Goal: Task Accomplishment & Management: Manage account settings

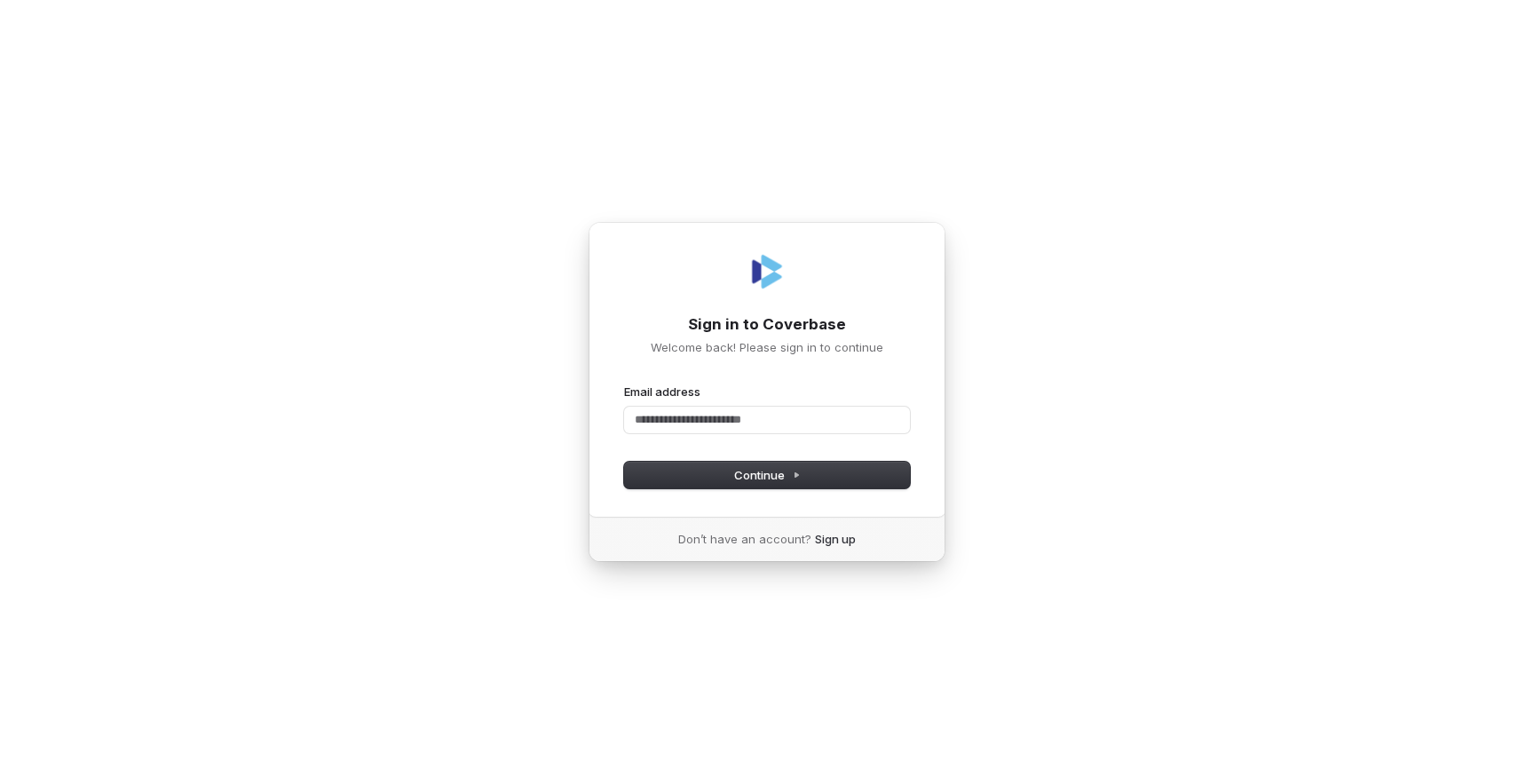
type input "*"
click at [0, 783] on com-1password-button at bounding box center [0, 784] width 0 height 0
type input "**********"
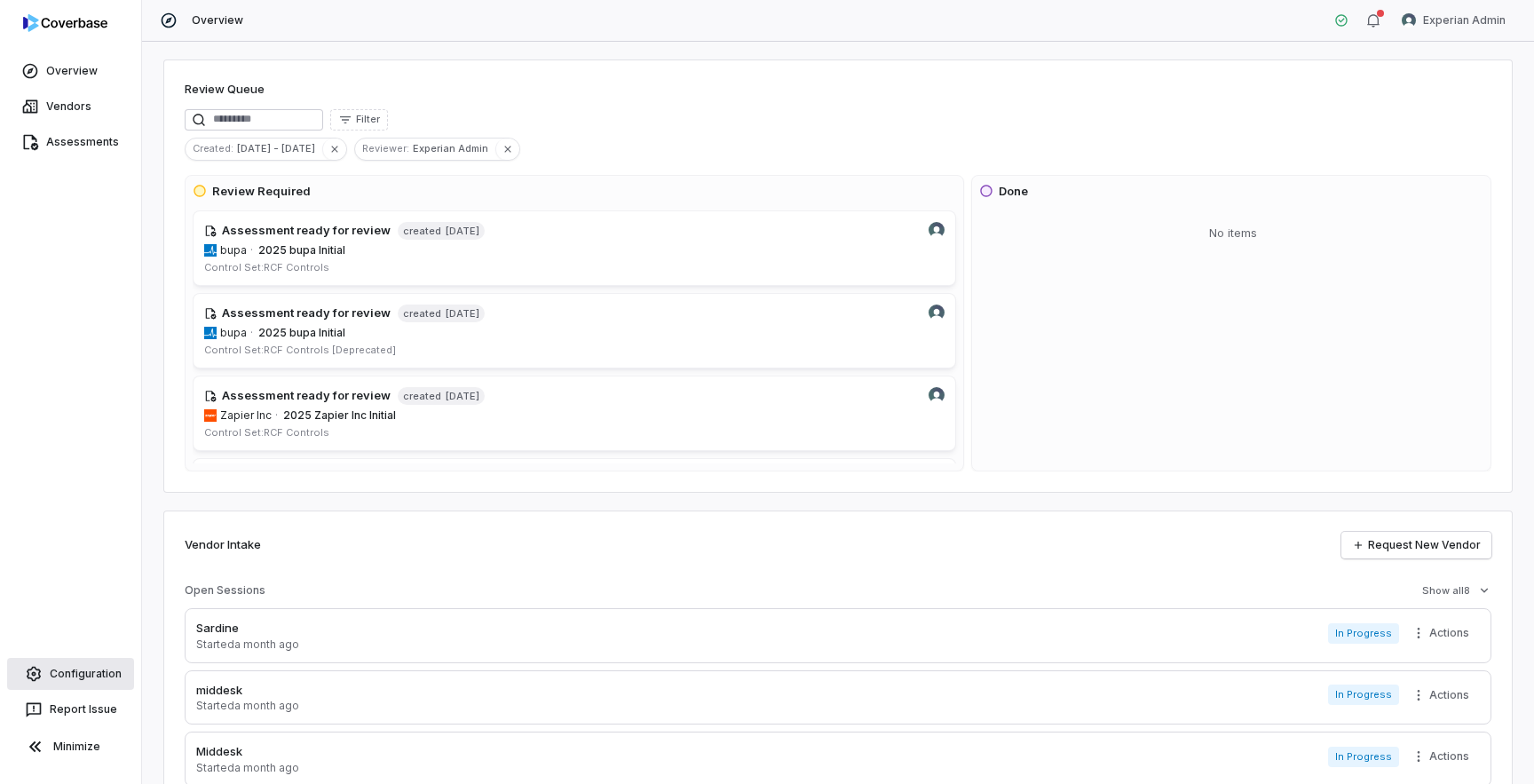
click at [85, 667] on link "Configuration" at bounding box center [70, 673] width 127 height 32
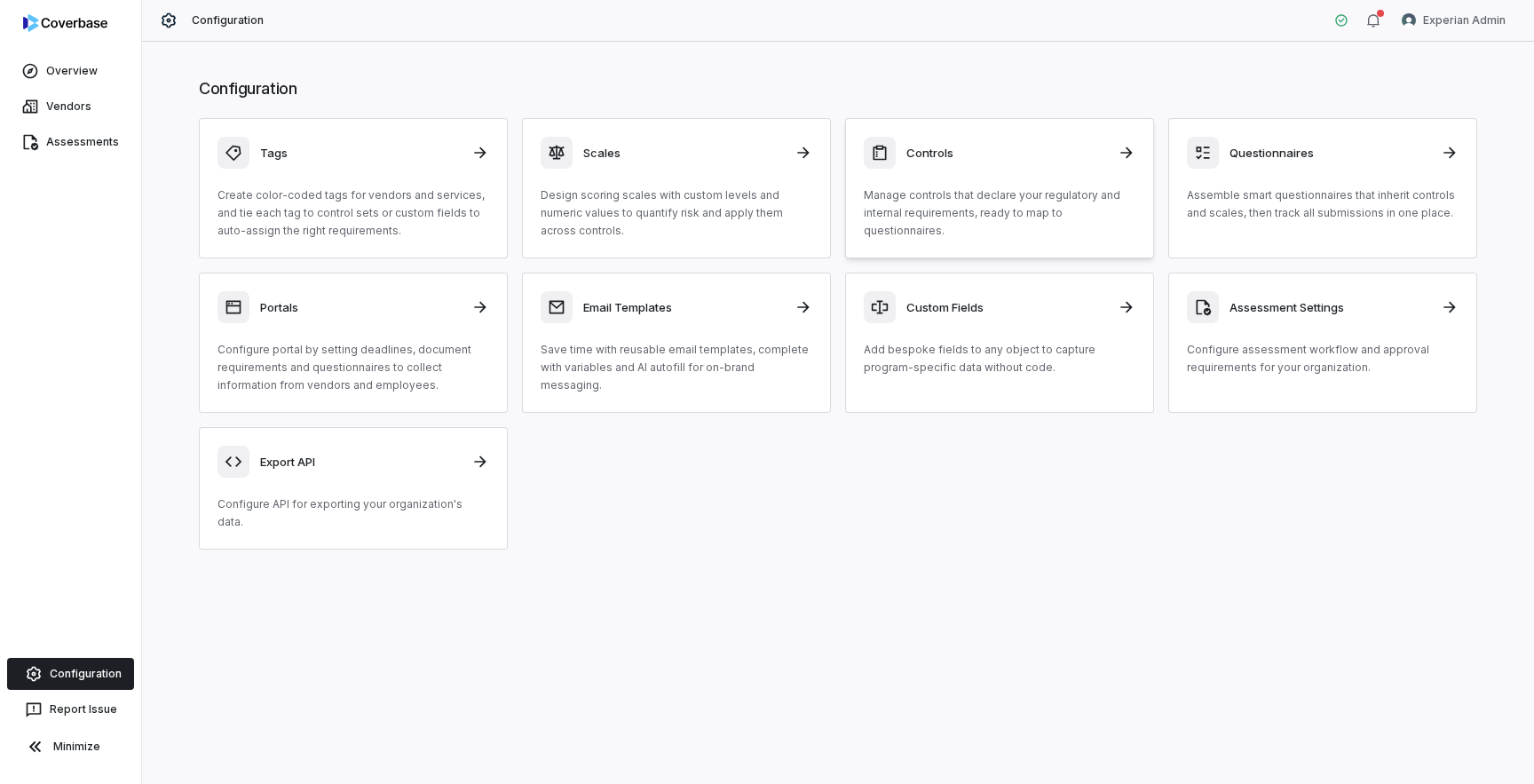
click at [960, 195] on p "Manage controls that declare your regulatory and internal requirements, ready t…" at bounding box center [1000, 213] width 272 height 53
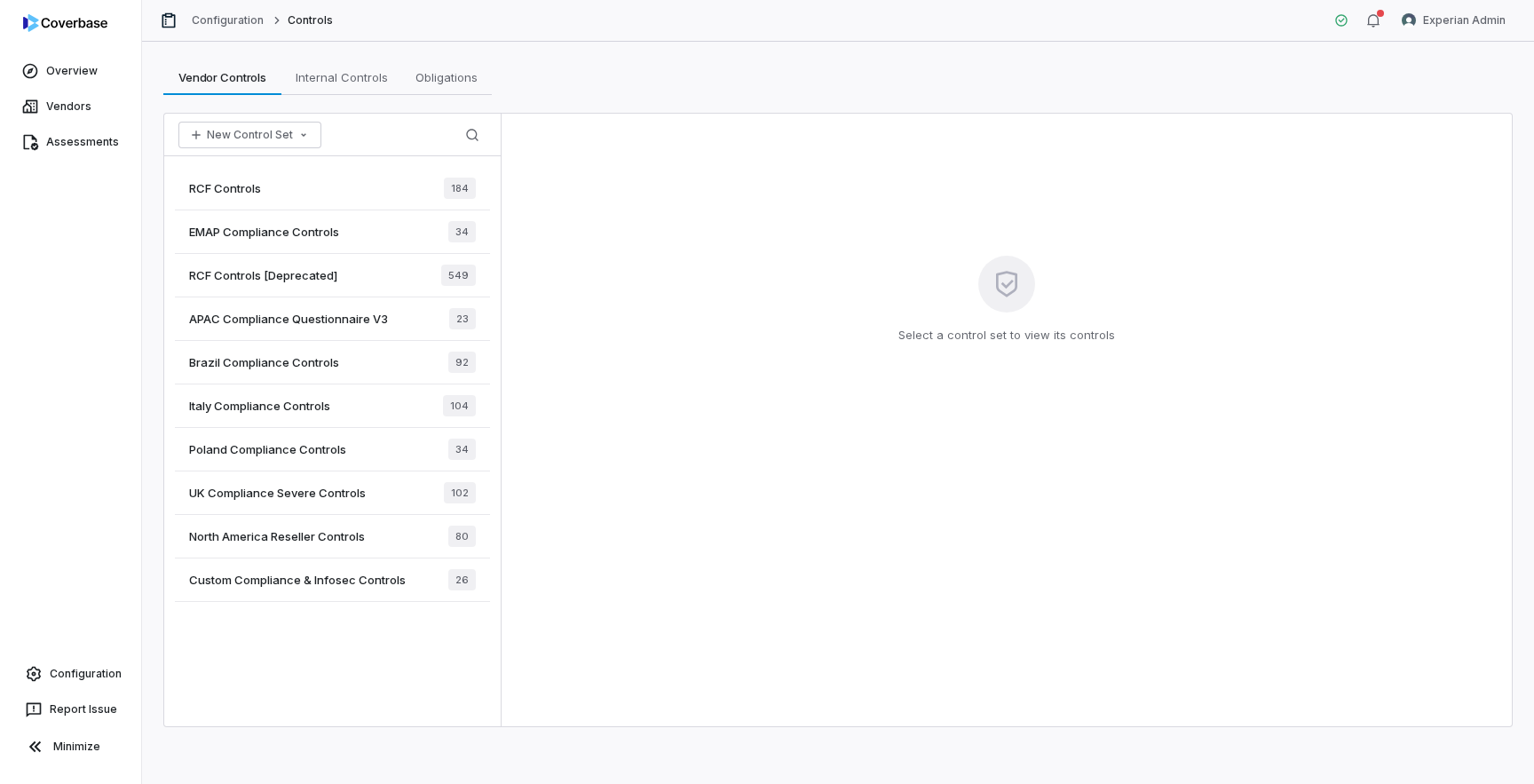
click at [352, 187] on div "RCF Controls 184" at bounding box center [332, 188] width 315 height 44
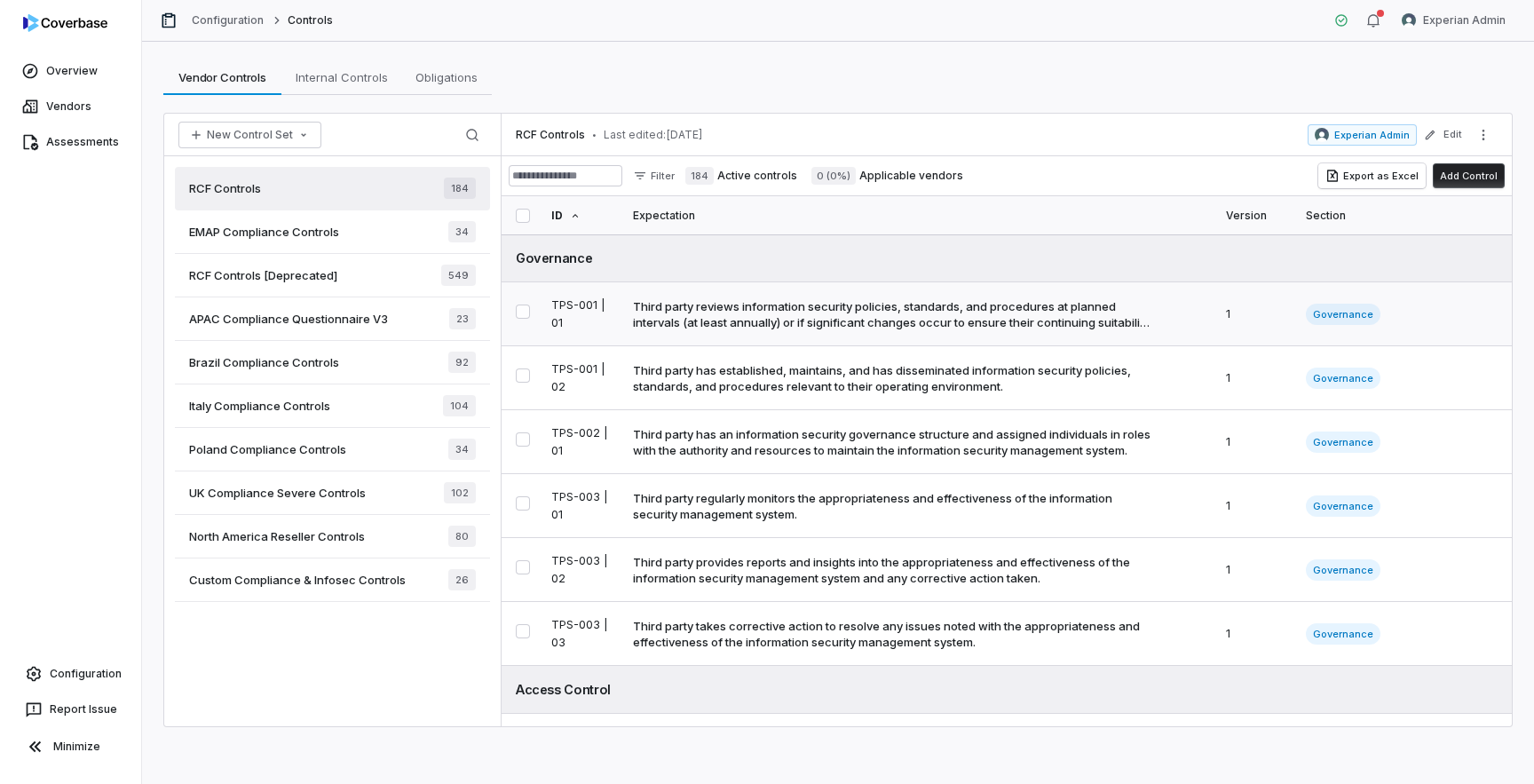
click at [775, 307] on div "Third party reviews information security policies, standards, and procedures at…" at bounding box center [892, 314] width 519 height 32
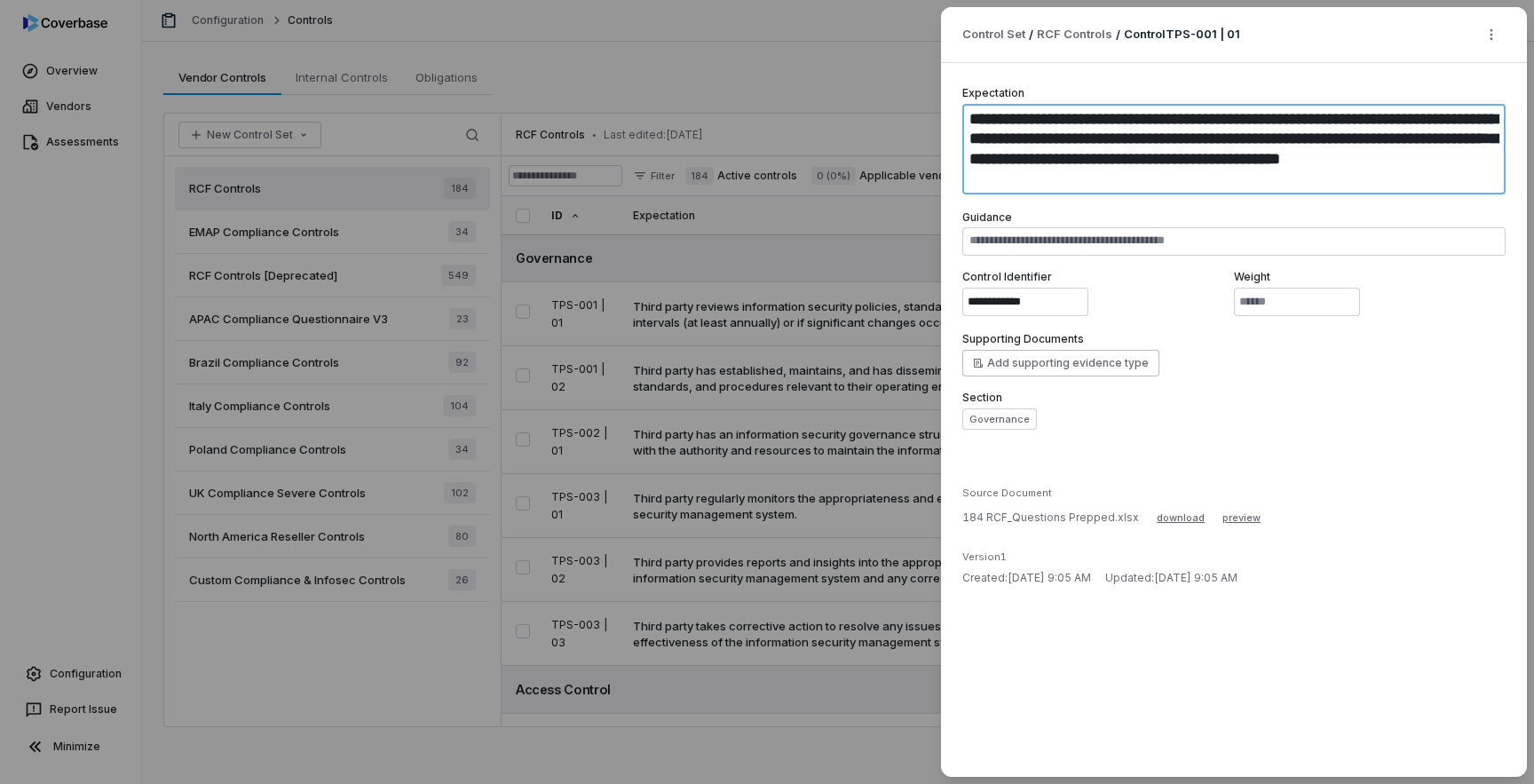
click at [1097, 149] on textarea "**********" at bounding box center [1234, 149] width 543 height 90
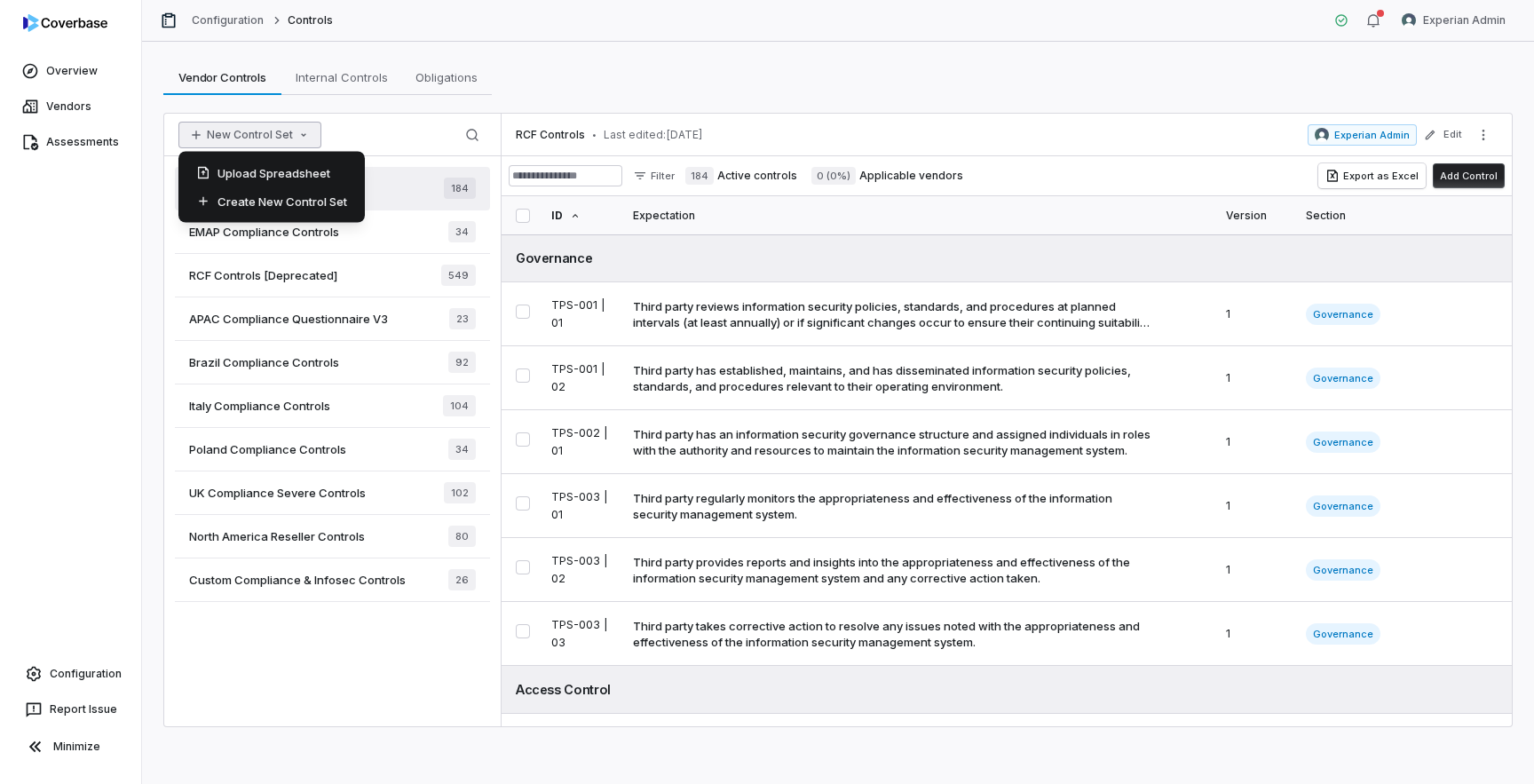
click at [276, 130] on button "New Control Set" at bounding box center [250, 134] width 143 height 26
click at [293, 174] on div "Upload Spreadsheet" at bounding box center [271, 173] width 172 height 28
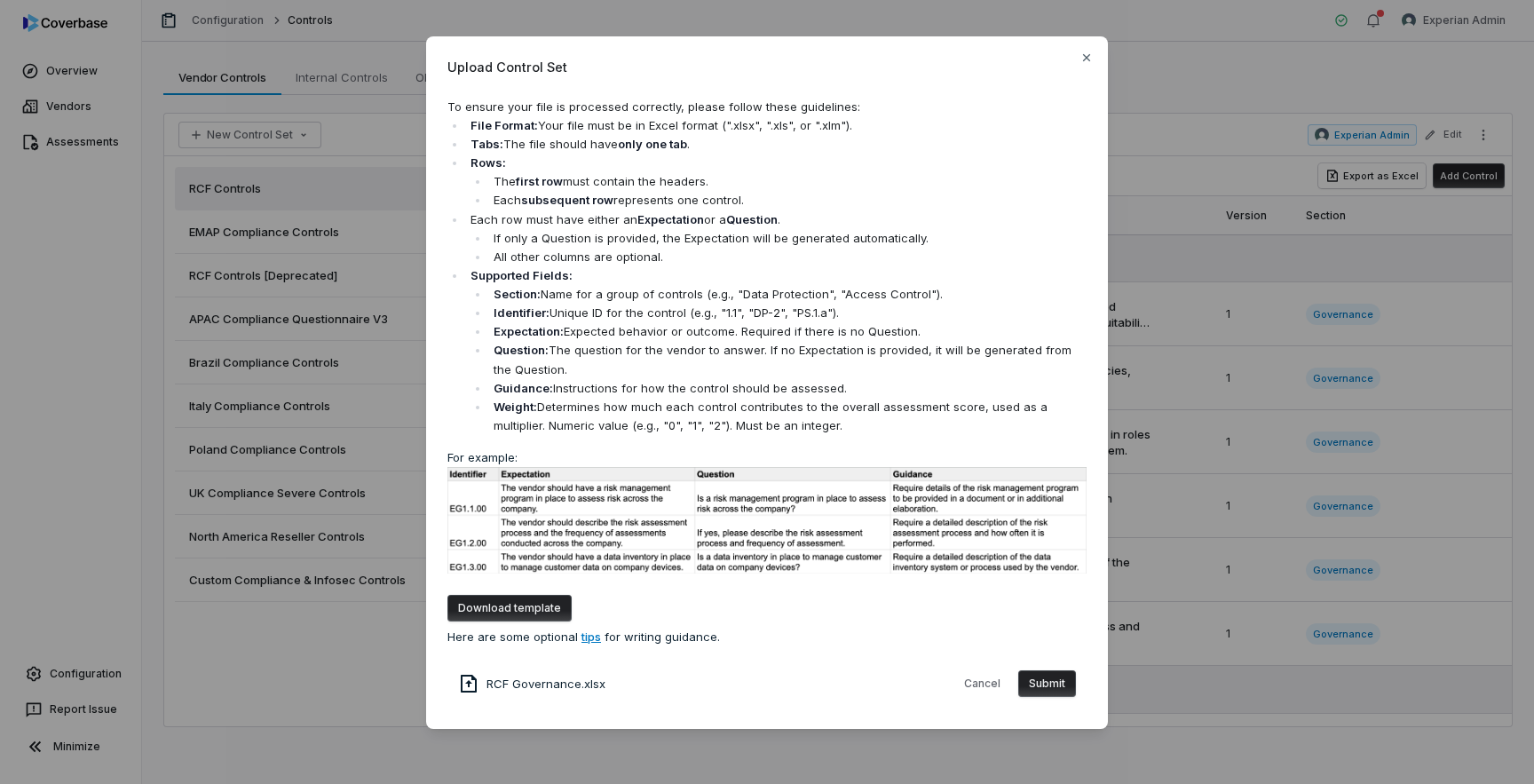
click at [1042, 683] on button "Submit" at bounding box center [1047, 683] width 57 height 26
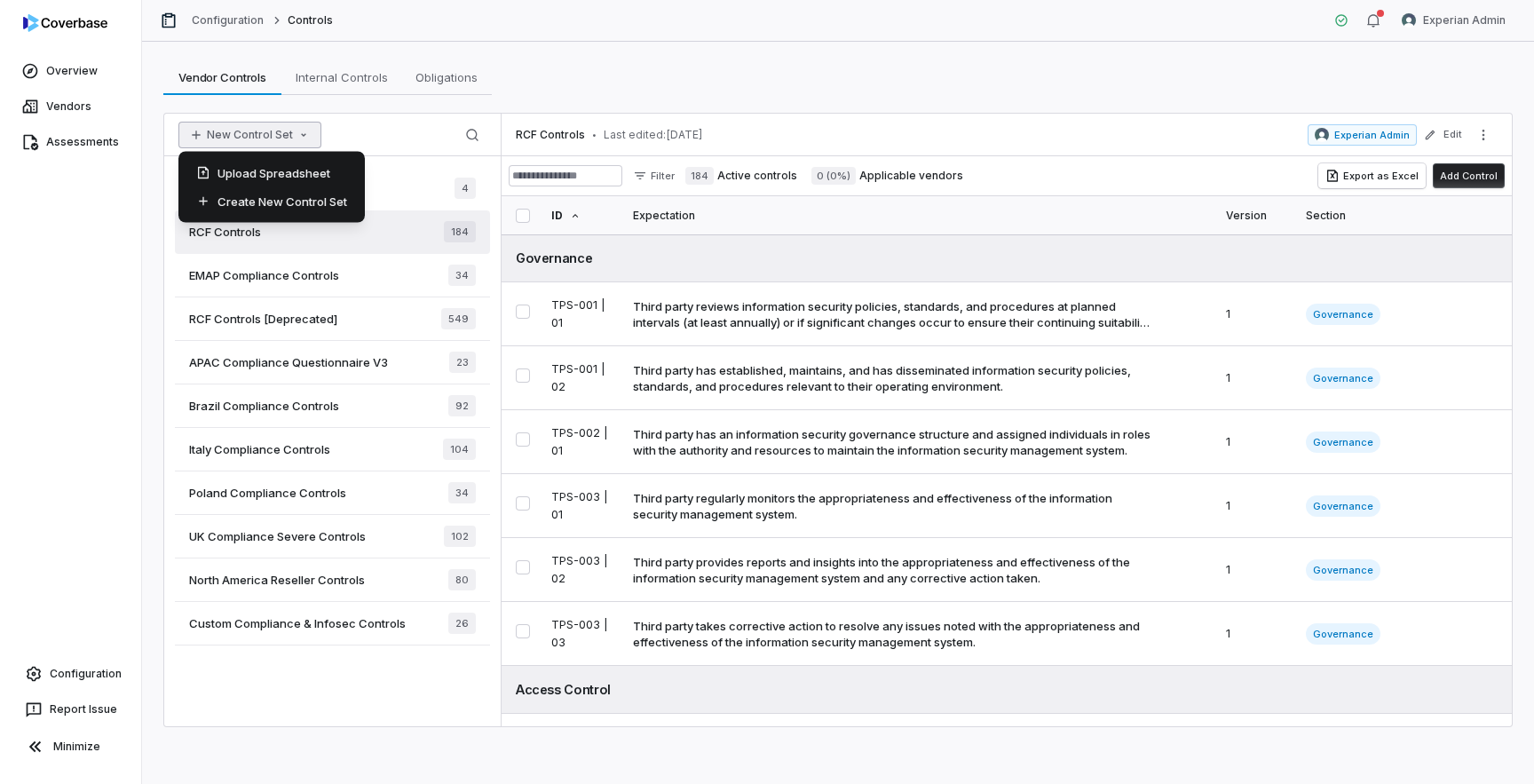
click at [298, 141] on icon "button" at bounding box center [303, 135] width 15 height 15
click at [313, 204] on div "Create New Control Set" at bounding box center [271, 201] width 172 height 28
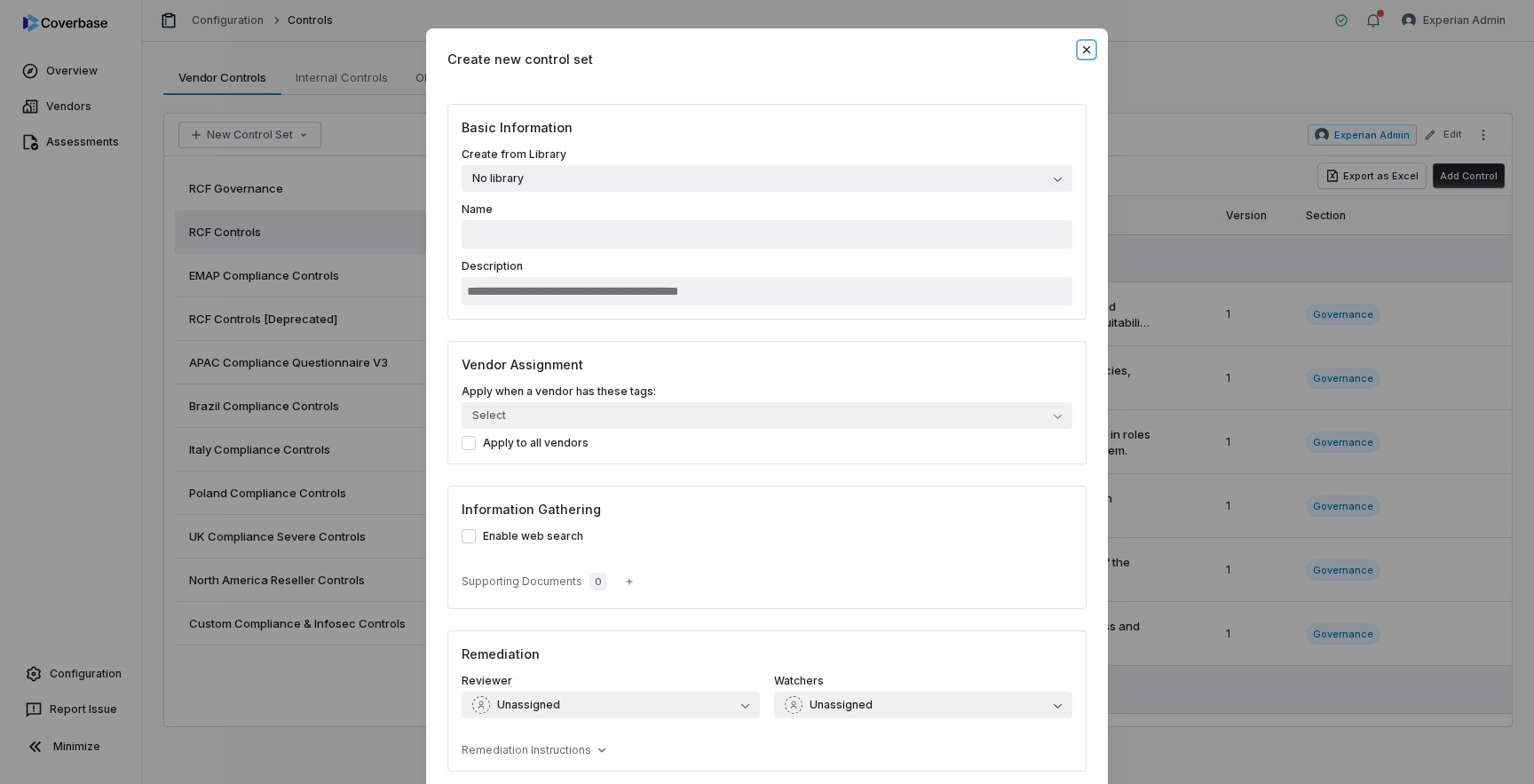
click at [1088, 46] on icon "button" at bounding box center [1087, 50] width 15 height 15
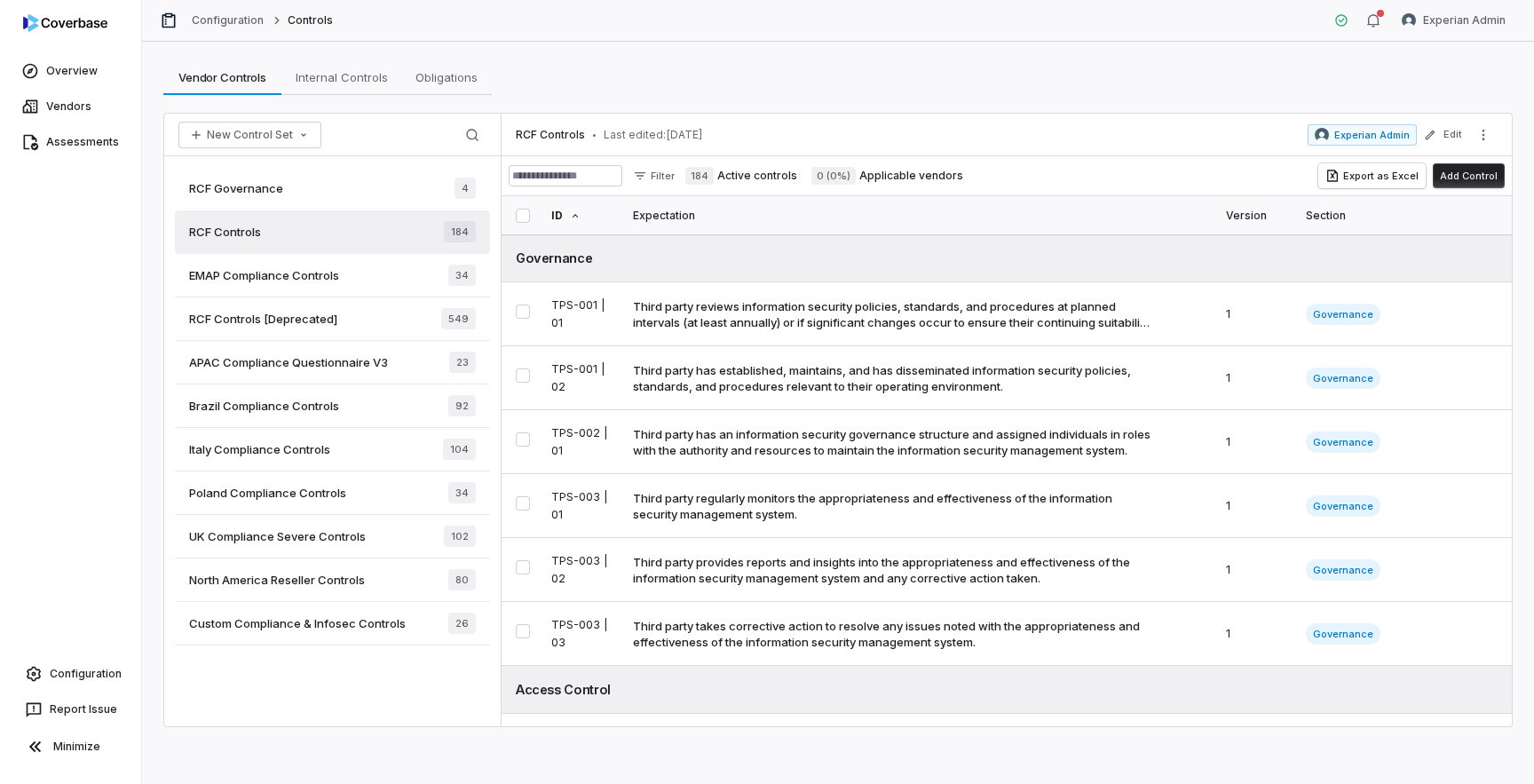
click at [302, 184] on div "RCF Governance 4" at bounding box center [332, 188] width 315 height 44
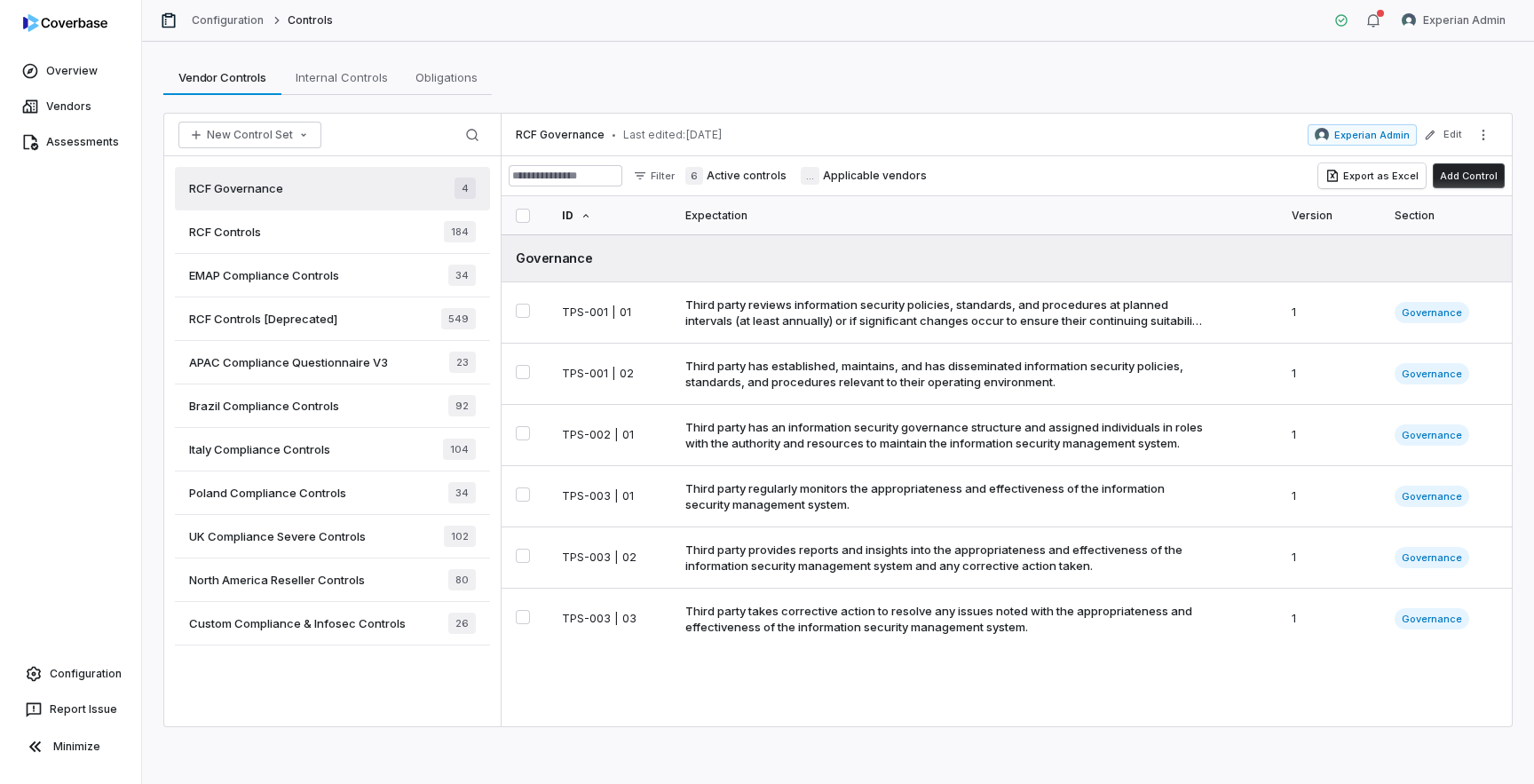
click at [322, 233] on div "RCF Controls 184" at bounding box center [332, 231] width 315 height 44
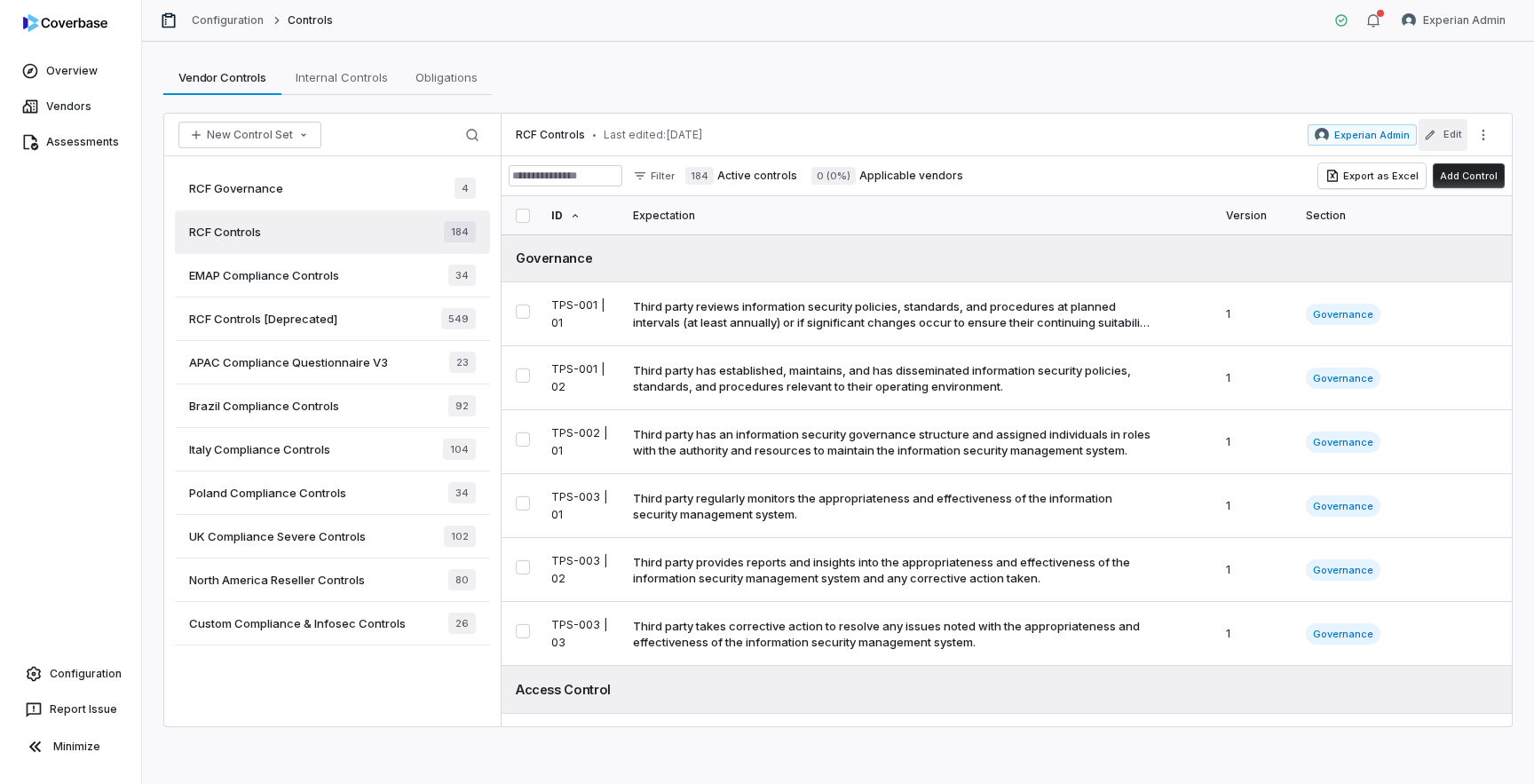
click at [1438, 136] on button "Edit" at bounding box center [1444, 134] width 49 height 32
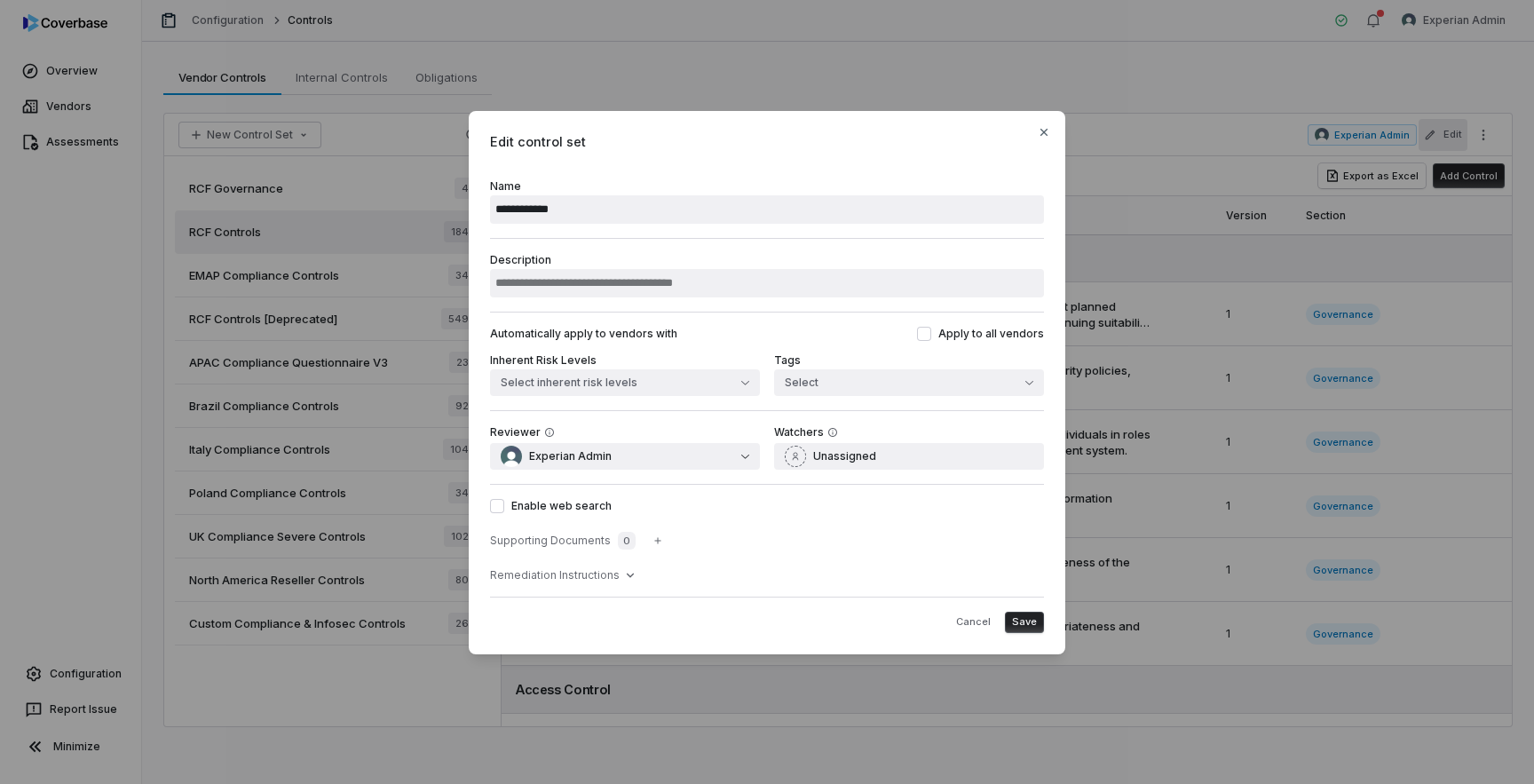
click at [632, 209] on input "**********" at bounding box center [767, 209] width 554 height 28
type input "**********"
click at [1028, 625] on span "Save" at bounding box center [1025, 622] width 25 height 14
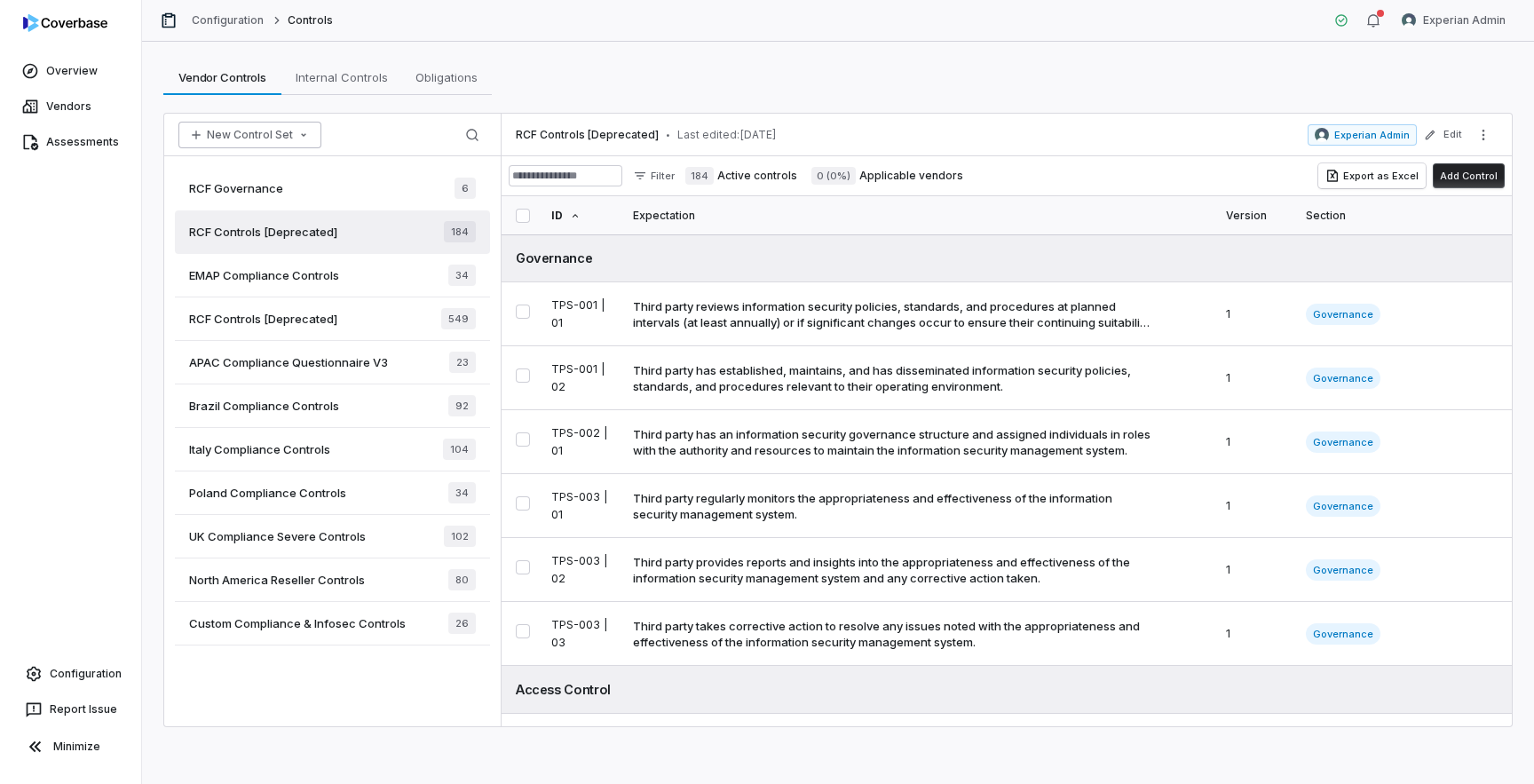
click at [296, 136] on icon "button" at bounding box center [303, 135] width 15 height 15
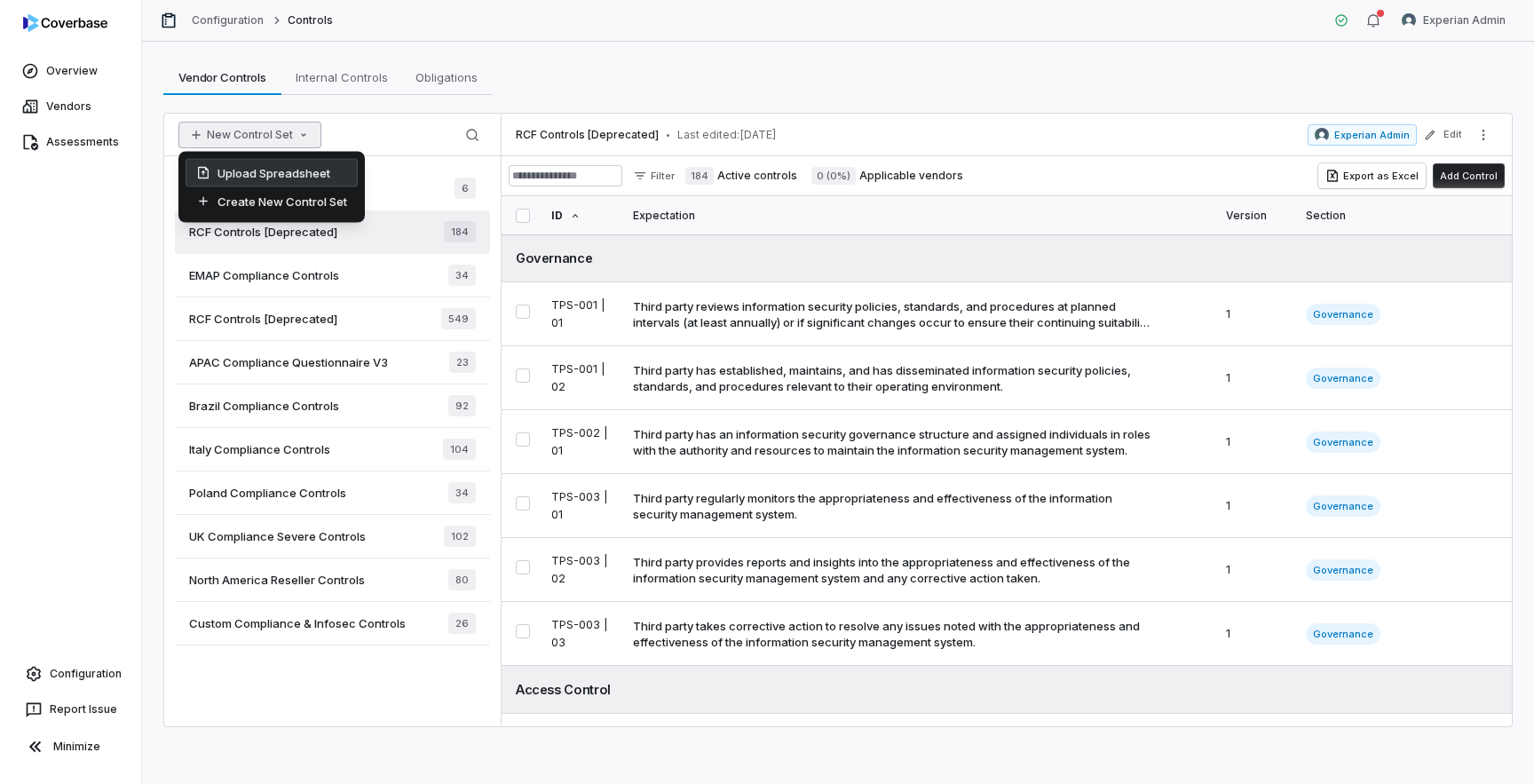
click at [291, 165] on div "Upload Spreadsheet" at bounding box center [271, 173] width 172 height 28
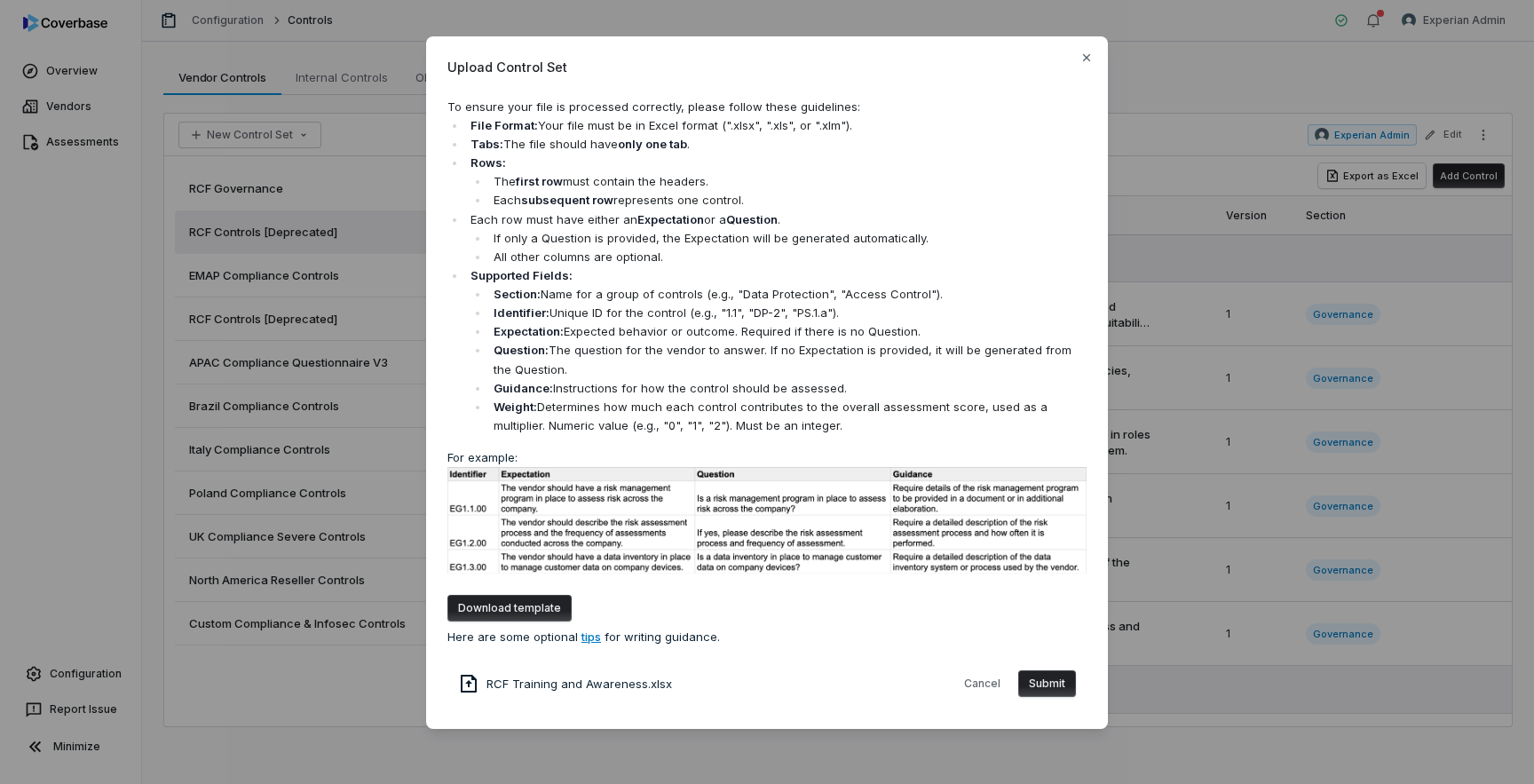
click at [1045, 676] on button "Submit" at bounding box center [1047, 683] width 57 height 26
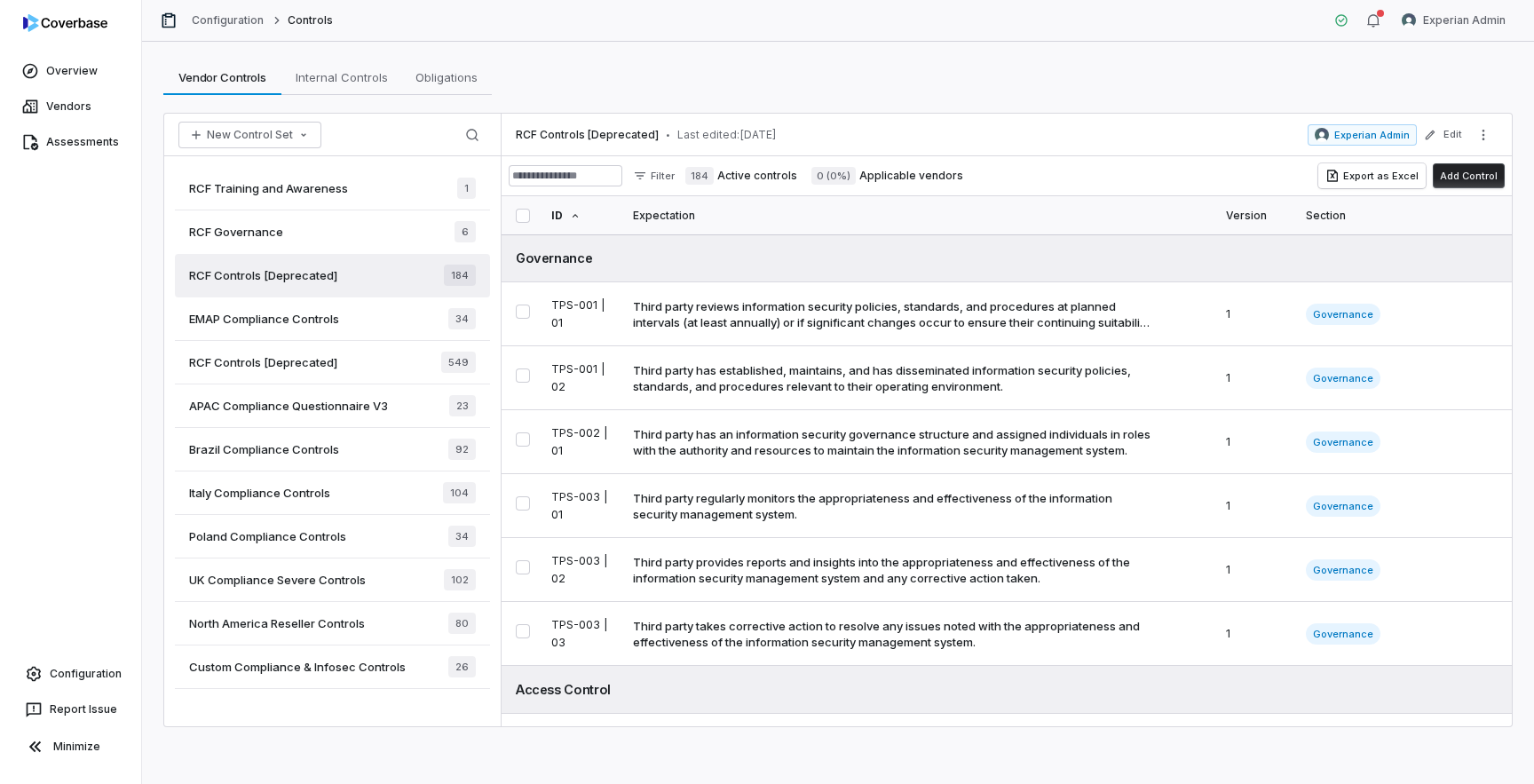
click at [315, 188] on span "RCF Training and Awareness" at bounding box center [269, 187] width 159 height 16
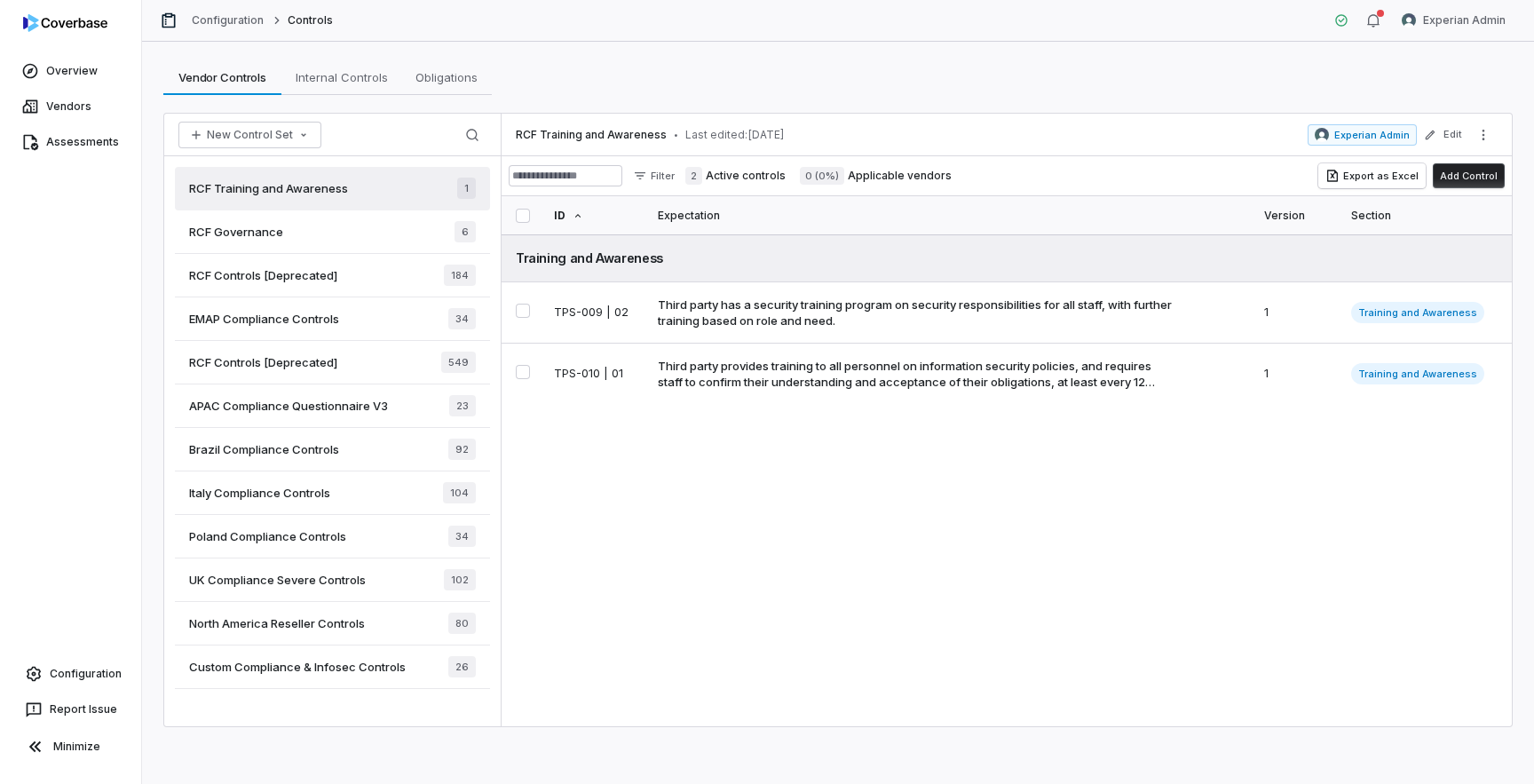
click at [684, 481] on div "RCF Training and Awareness • Last edited: [DATE] Experian Admin Edit Filter 2 A…" at bounding box center [1006, 420] width 1010 height 612
click at [305, 139] on icon "button" at bounding box center [303, 135] width 15 height 15
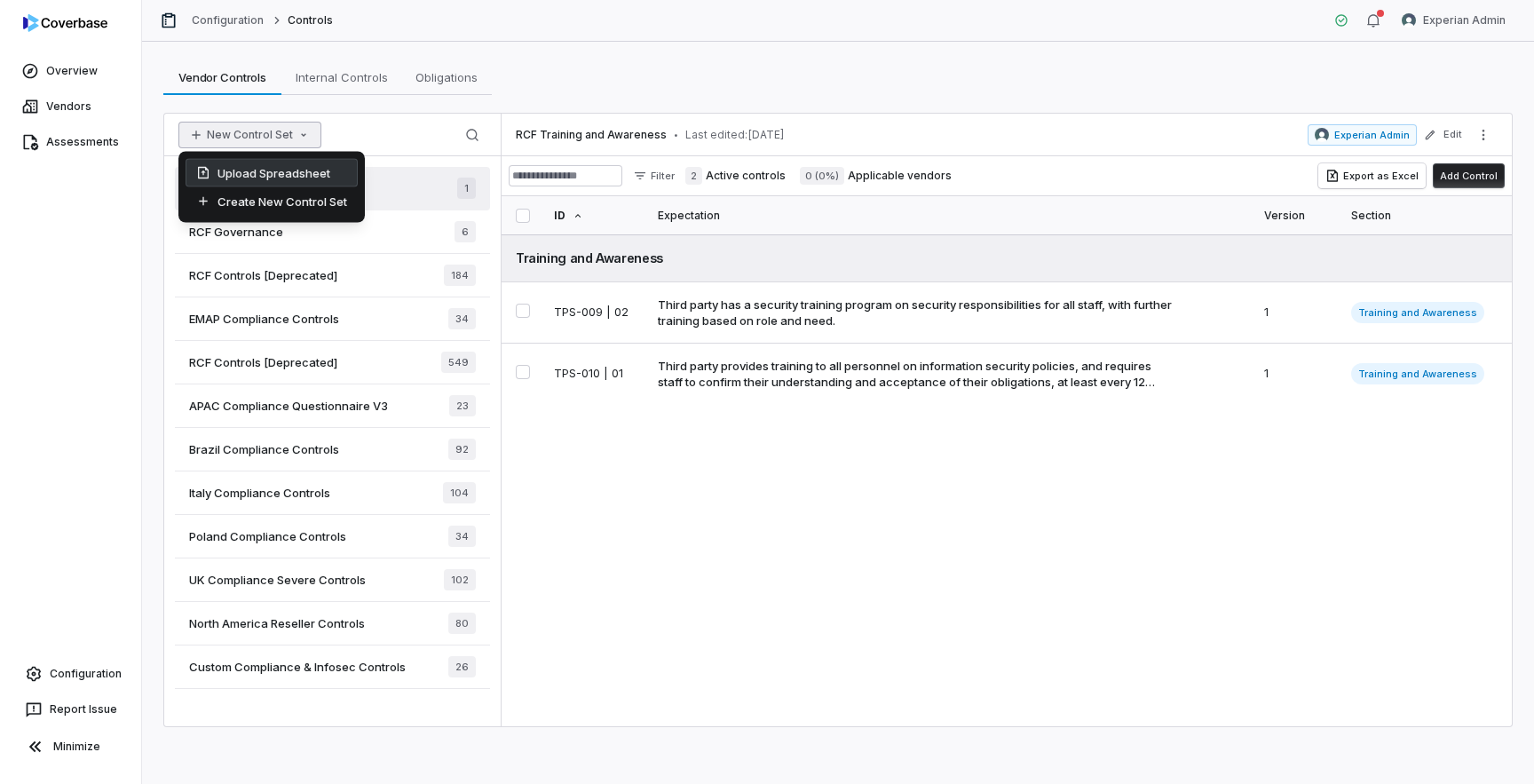
click at [310, 169] on div "Upload Spreadsheet" at bounding box center [271, 173] width 172 height 28
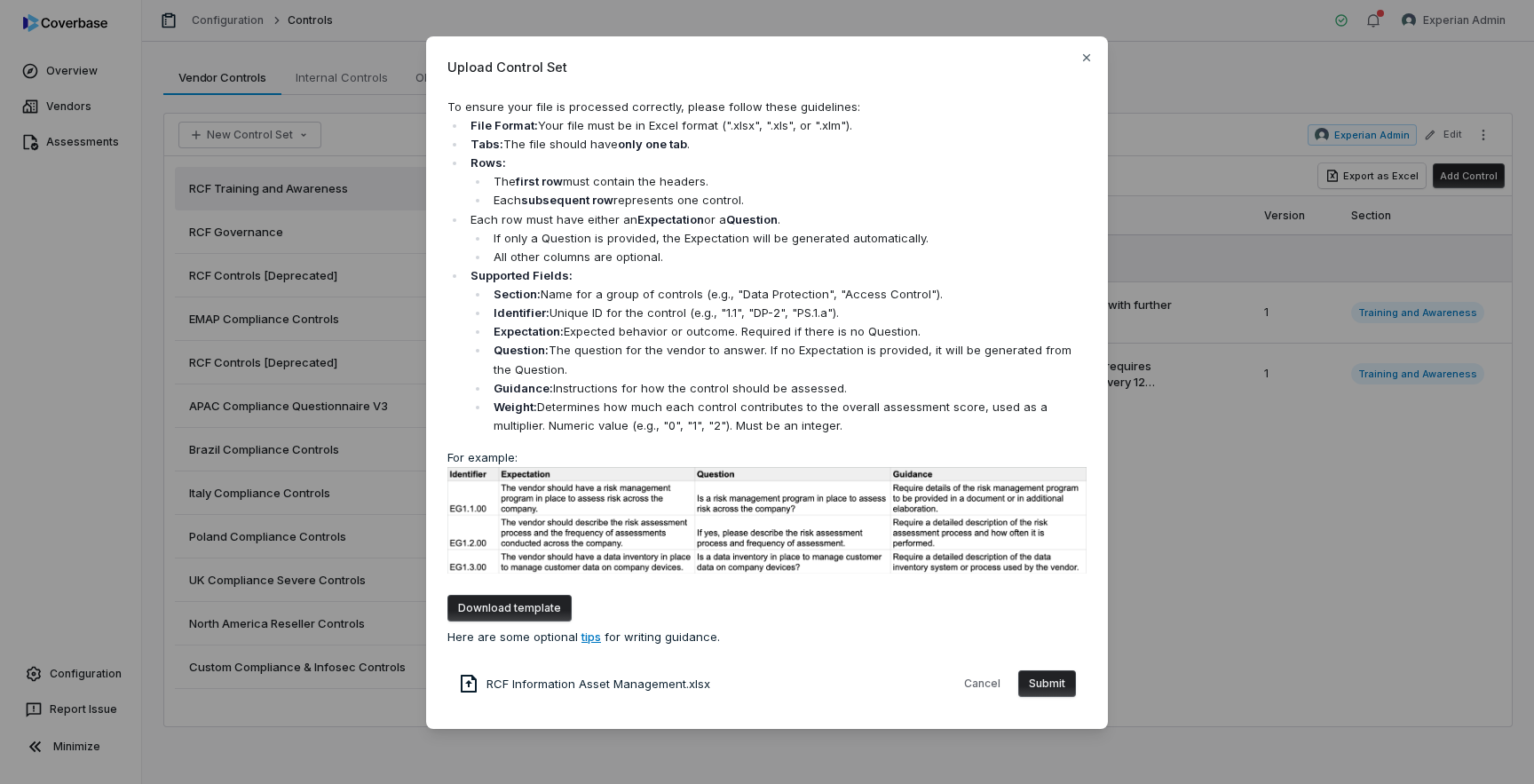
click at [1058, 682] on button "Submit" at bounding box center [1047, 683] width 57 height 26
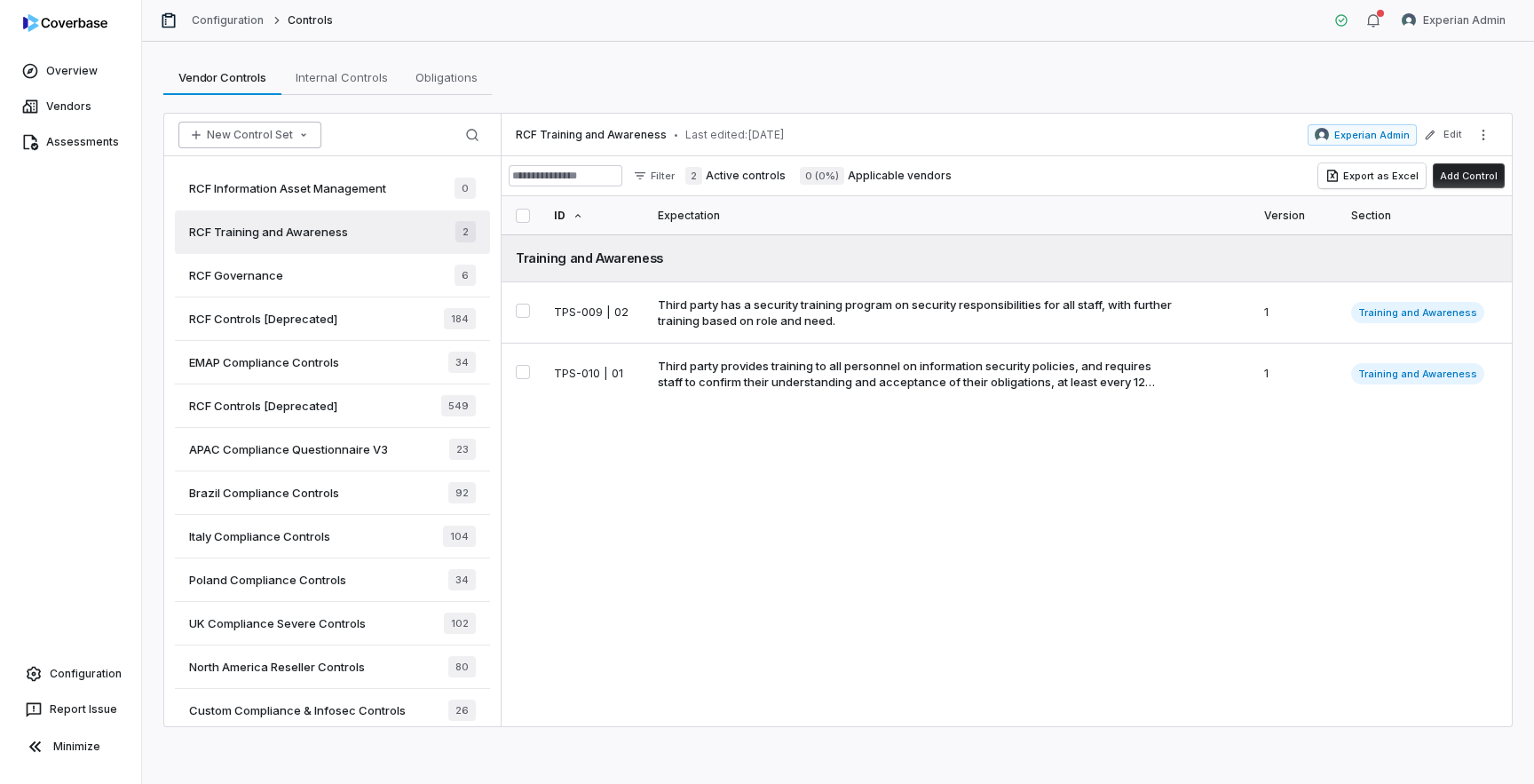
click at [275, 130] on button "New Control Set" at bounding box center [250, 134] width 143 height 26
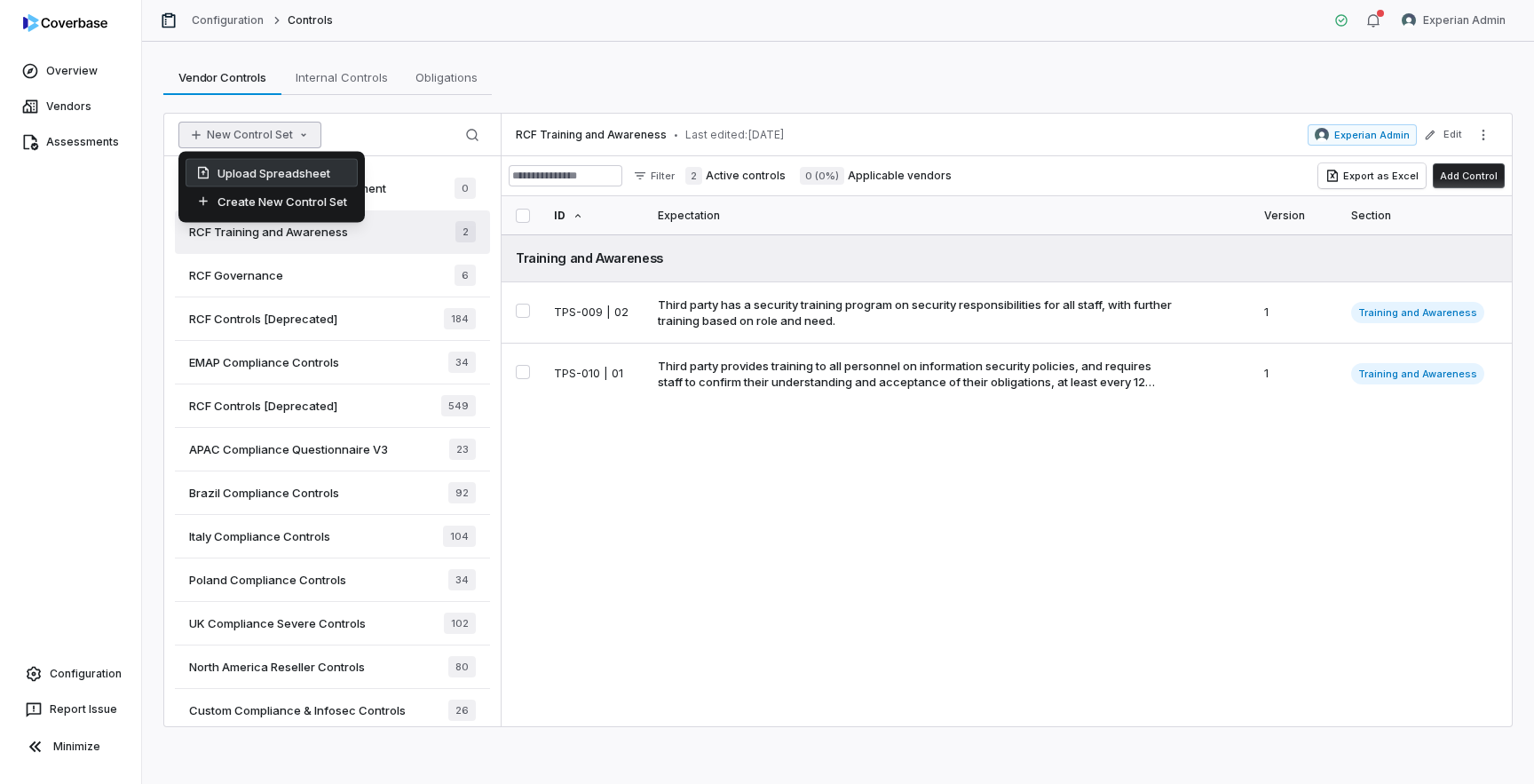
click at [294, 176] on div "Upload Spreadsheet" at bounding box center [271, 173] width 172 height 28
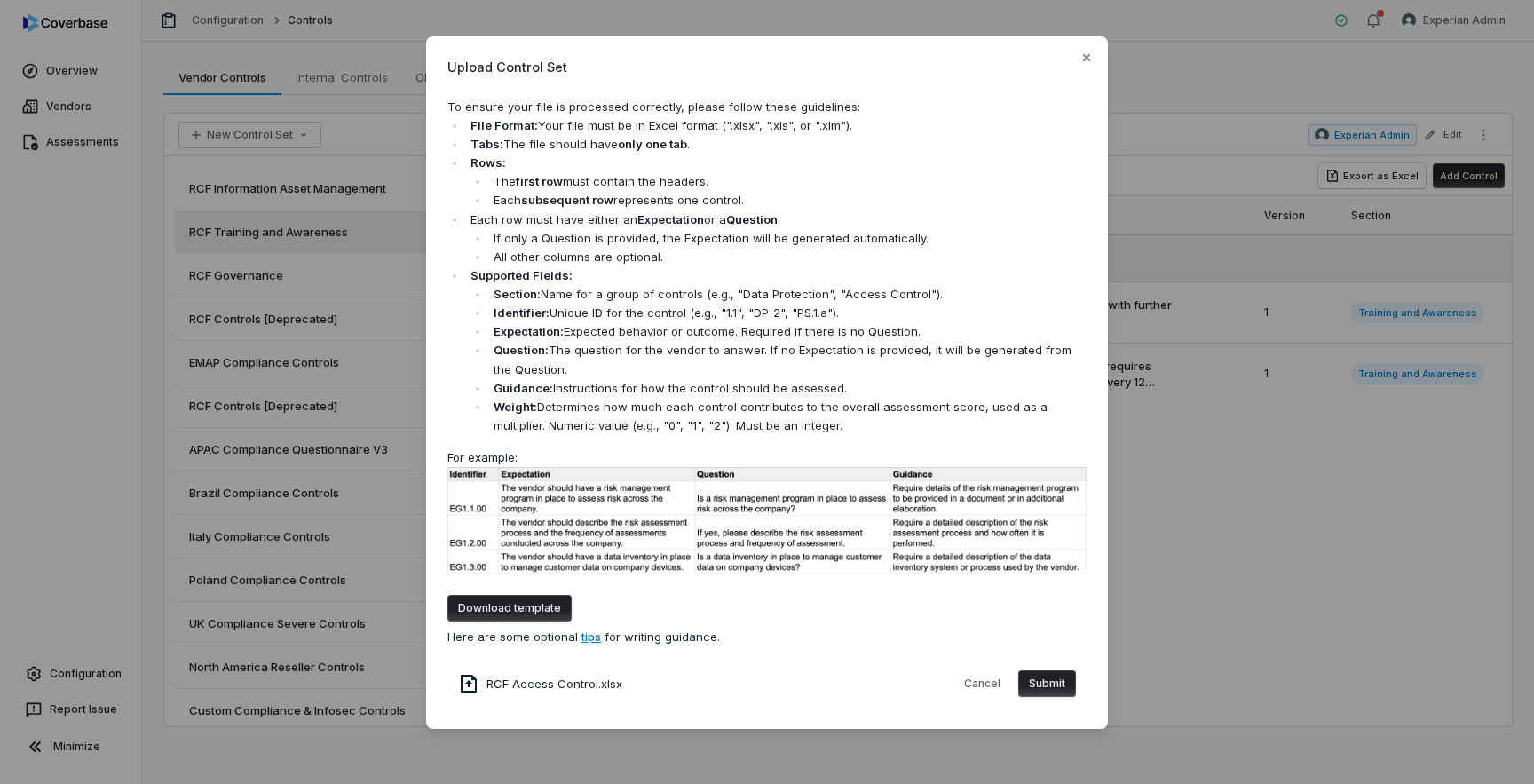
click at [1052, 689] on button "Submit" at bounding box center [1047, 683] width 57 height 26
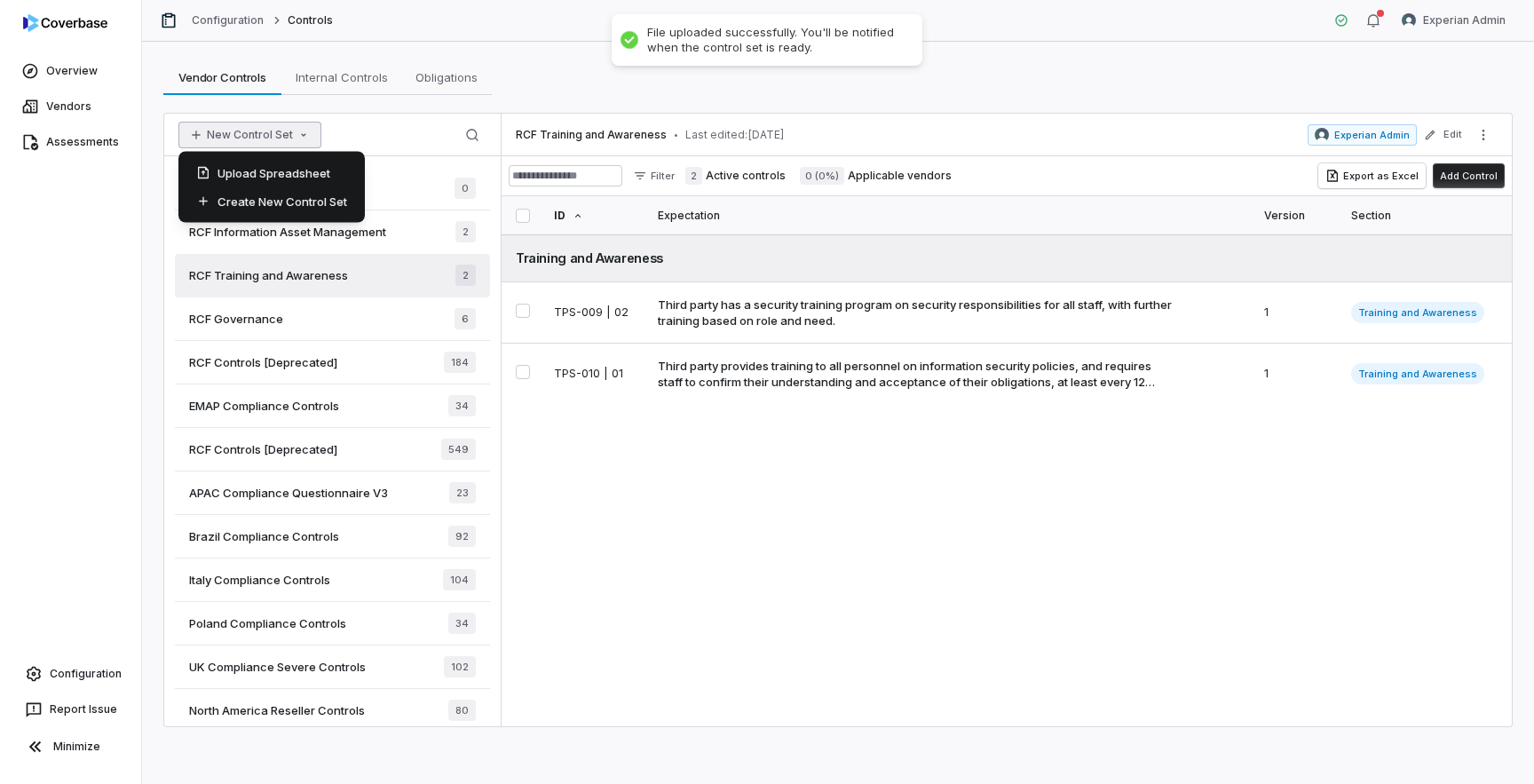
click at [296, 137] on icon "button" at bounding box center [303, 135] width 15 height 15
click at [296, 179] on div "Upload Spreadsheet" at bounding box center [271, 173] width 172 height 28
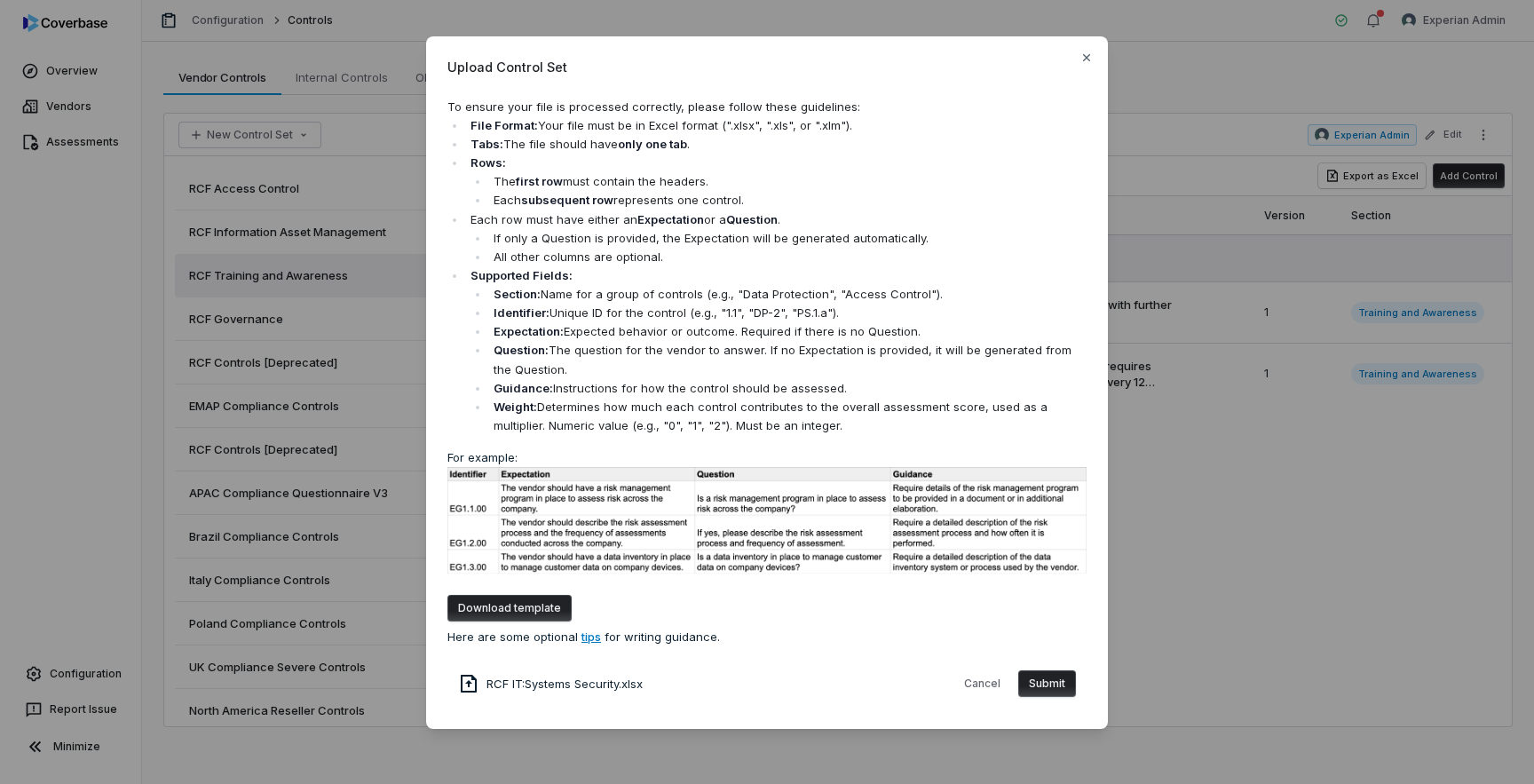
click at [1061, 688] on button "Submit" at bounding box center [1047, 683] width 57 height 26
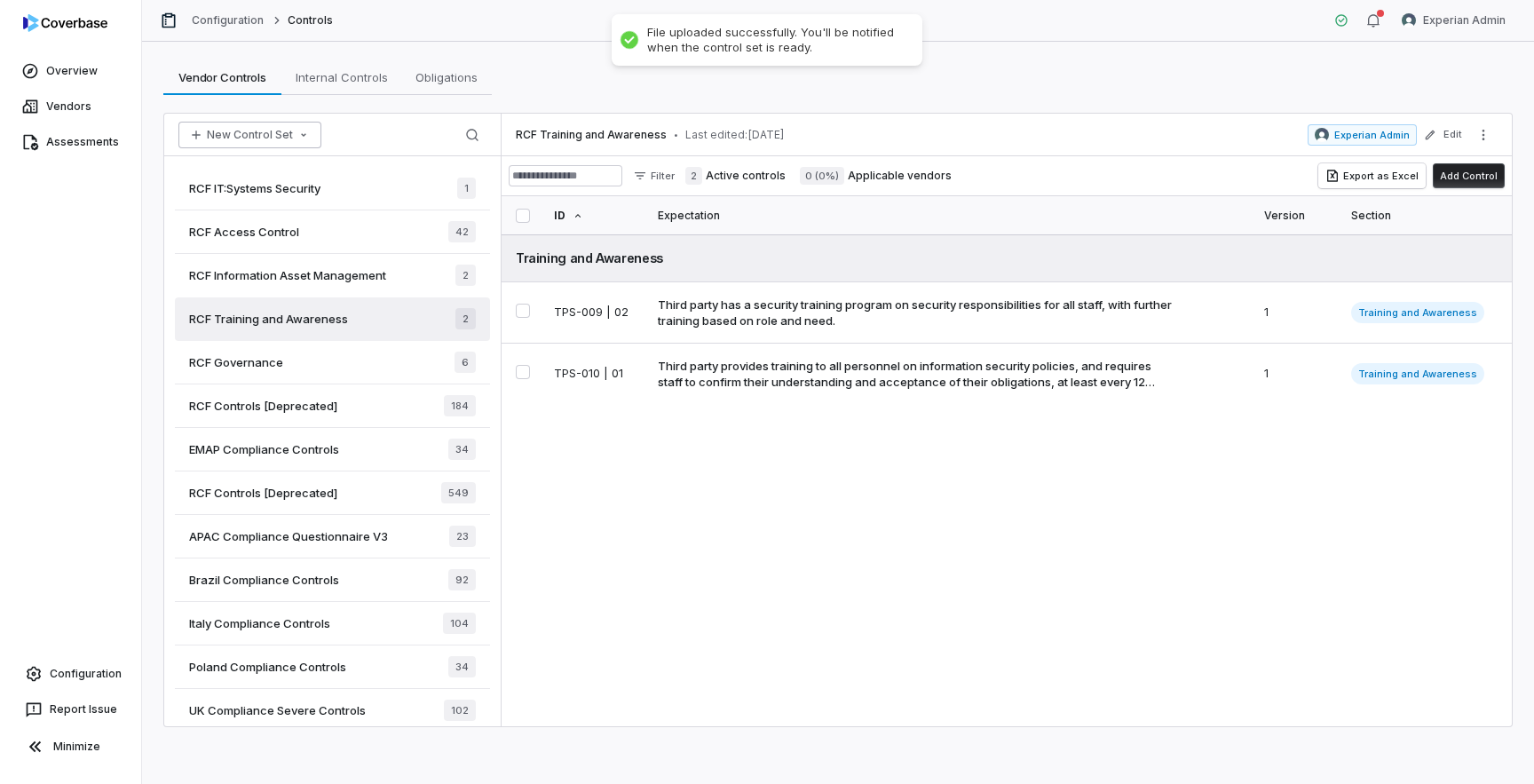
click at [296, 140] on icon "button" at bounding box center [303, 135] width 15 height 15
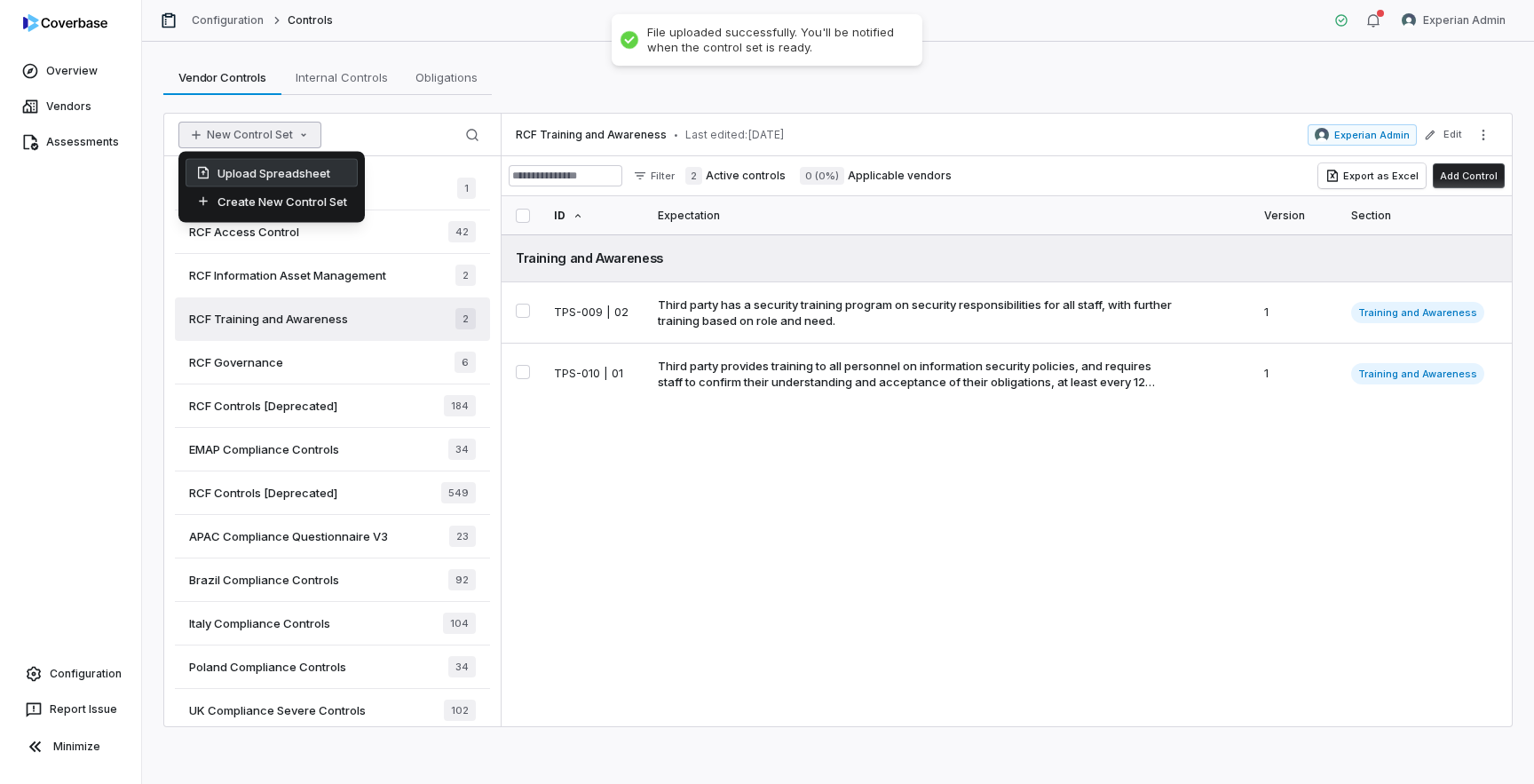
click at [305, 177] on div "Upload Spreadsheet" at bounding box center [271, 173] width 172 height 28
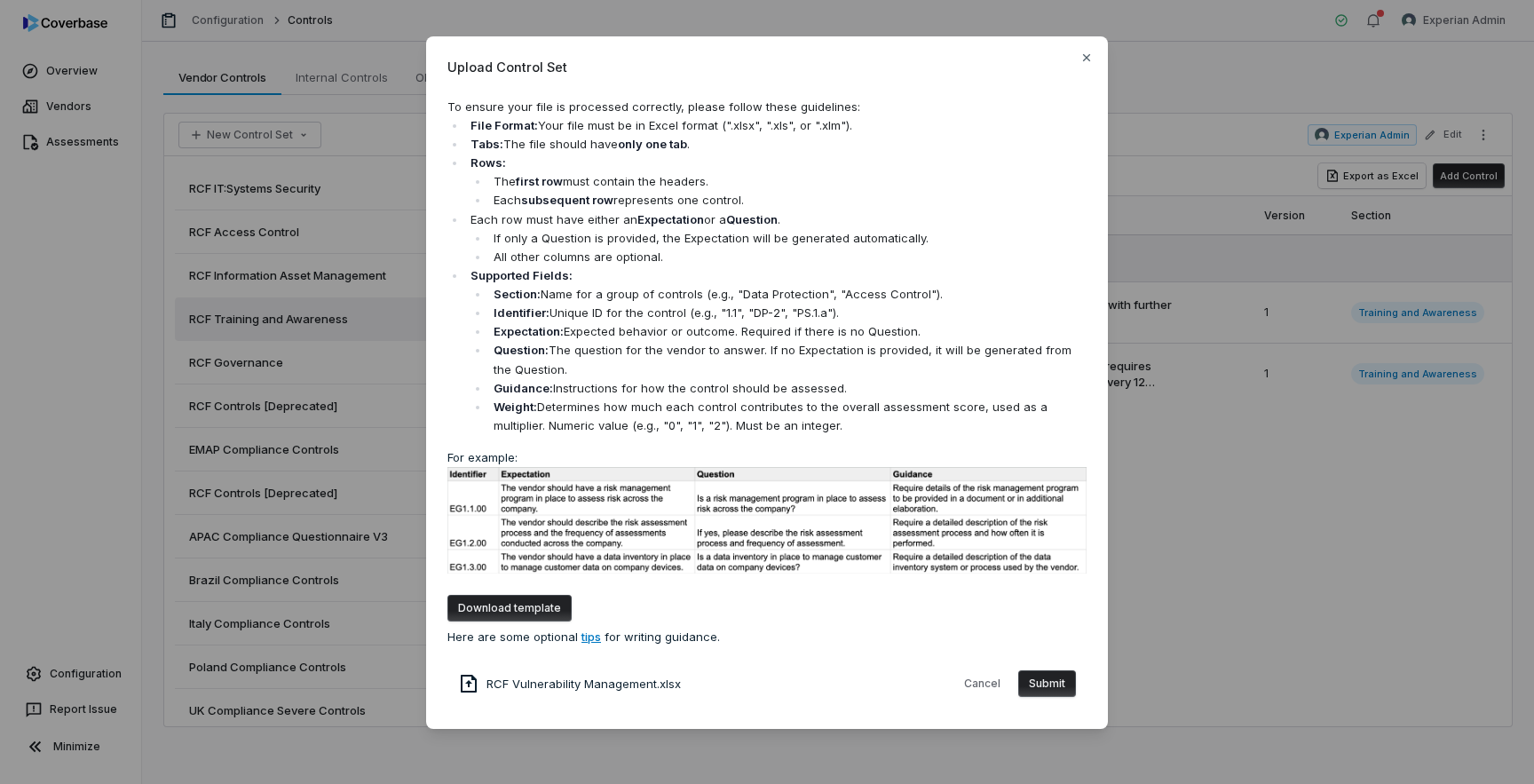
click at [1035, 685] on button "Submit" at bounding box center [1047, 683] width 57 height 26
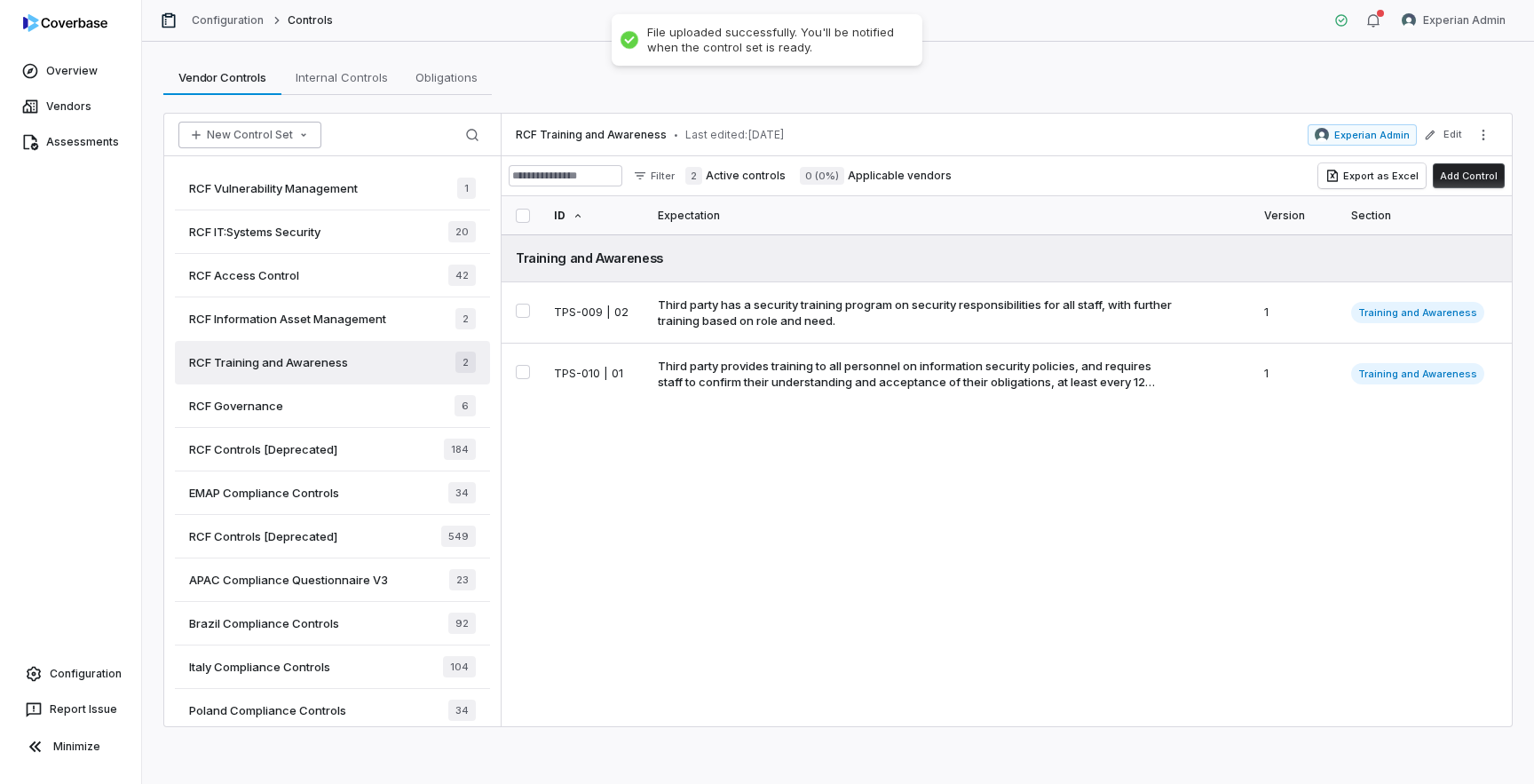
click at [288, 136] on button "New Control Set" at bounding box center [250, 134] width 143 height 26
click at [287, 136] on button "New Control Set" at bounding box center [250, 134] width 143 height 26
click at [290, 135] on button "New Control Set" at bounding box center [250, 134] width 143 height 26
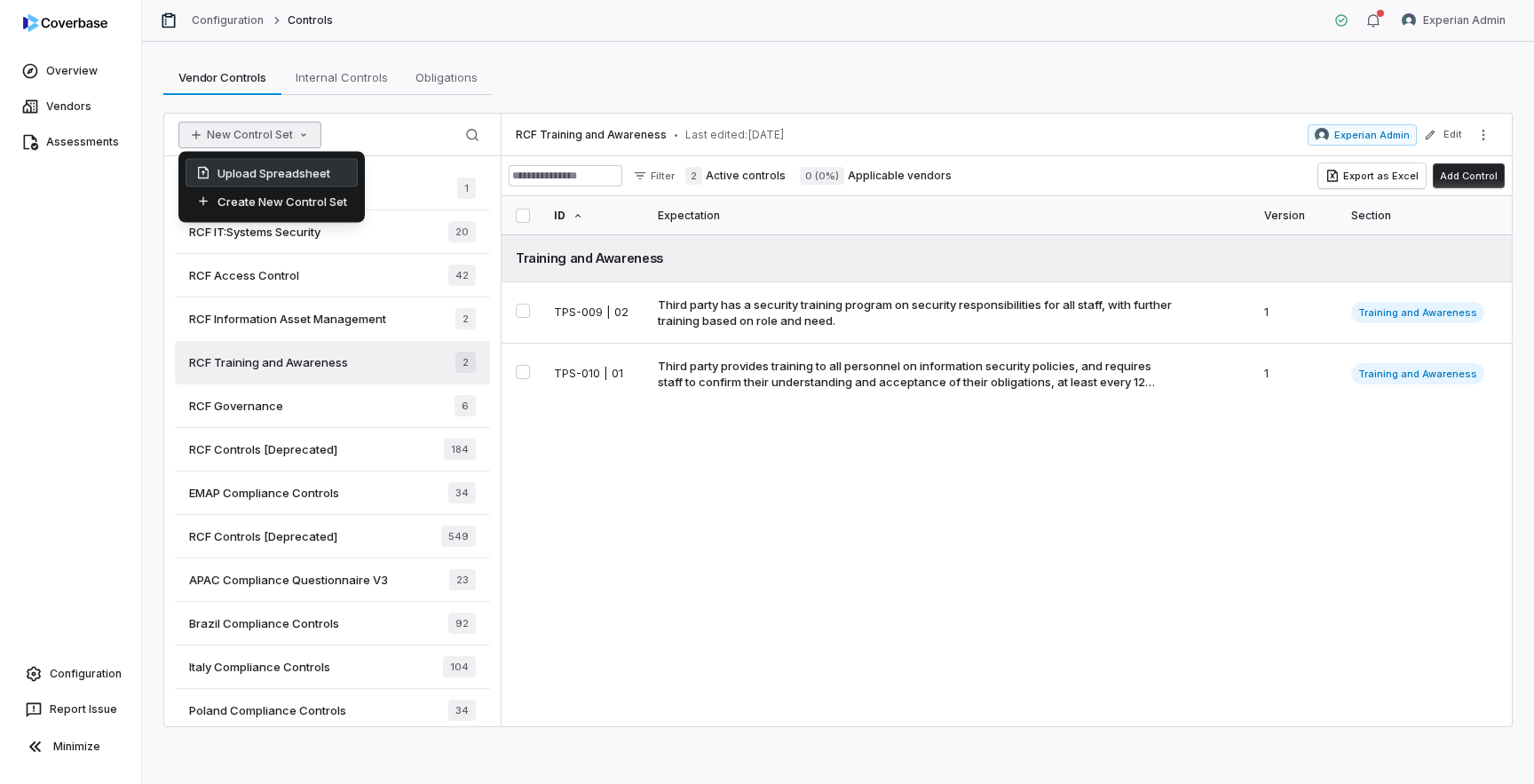
click at [285, 171] on div "Upload Spreadsheet" at bounding box center [271, 173] width 172 height 28
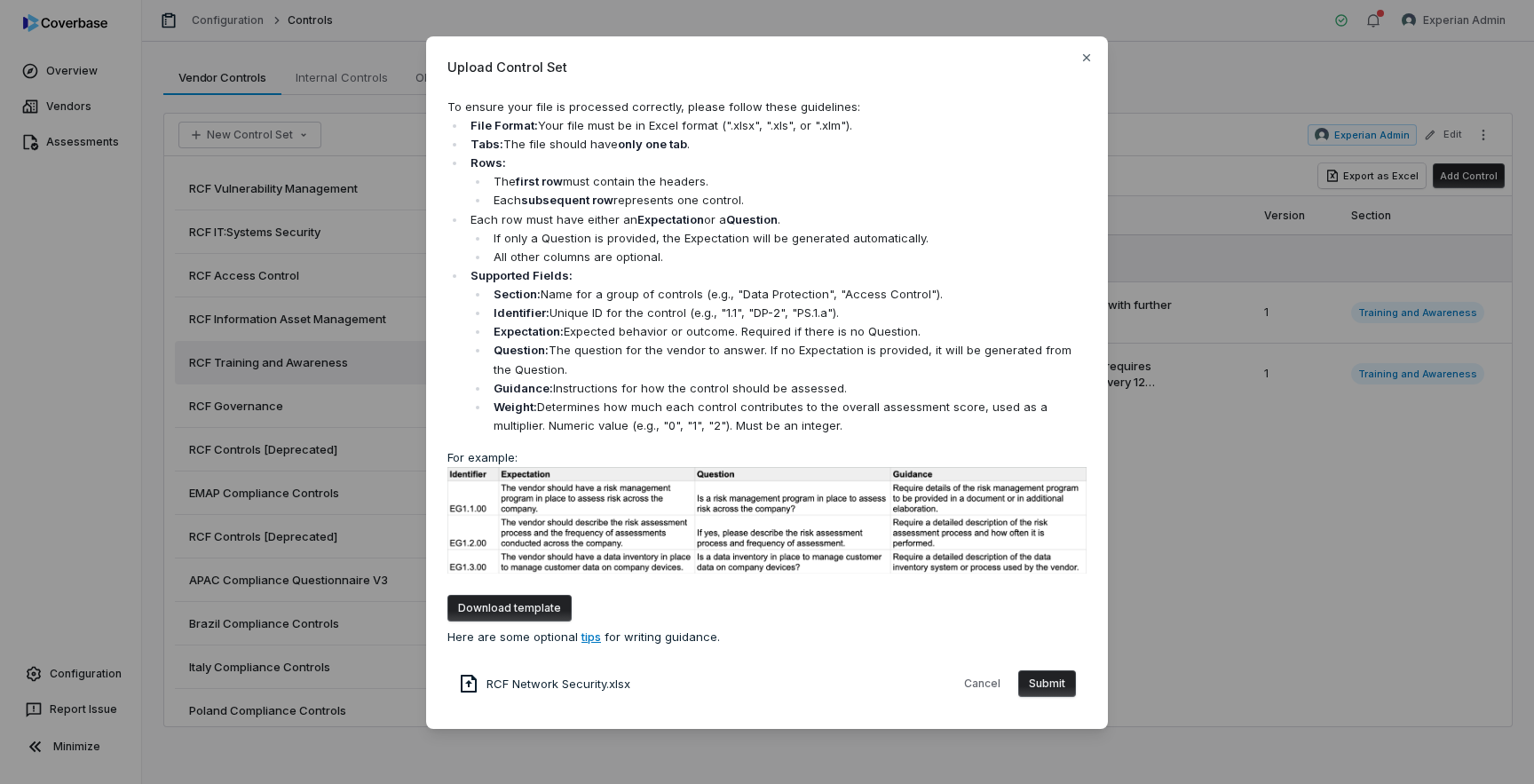
click at [1046, 683] on button "Submit" at bounding box center [1047, 683] width 57 height 26
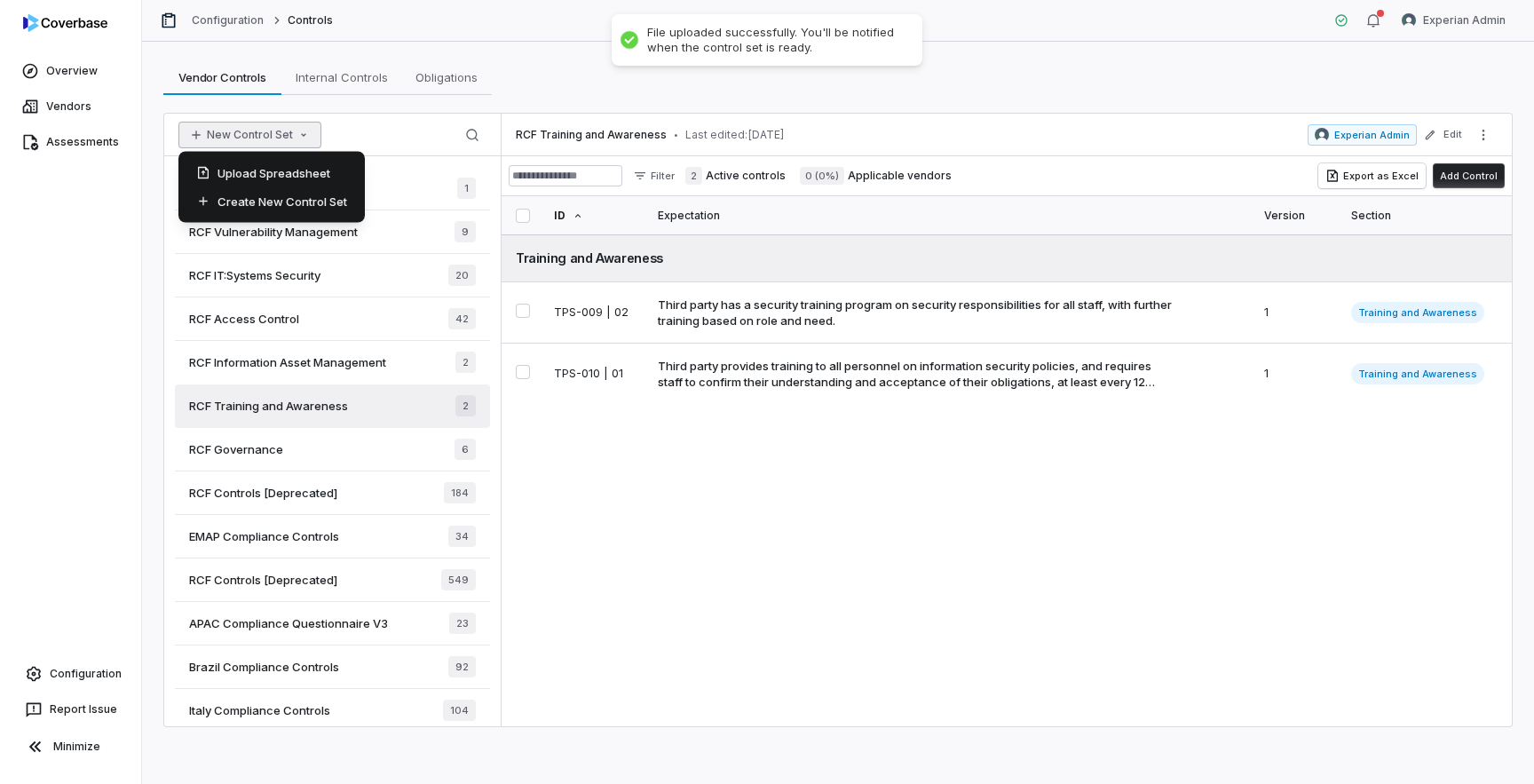
click at [278, 131] on button "New Control Set" at bounding box center [250, 134] width 143 height 26
click at [294, 170] on div "Upload Spreadsheet" at bounding box center [271, 173] width 172 height 28
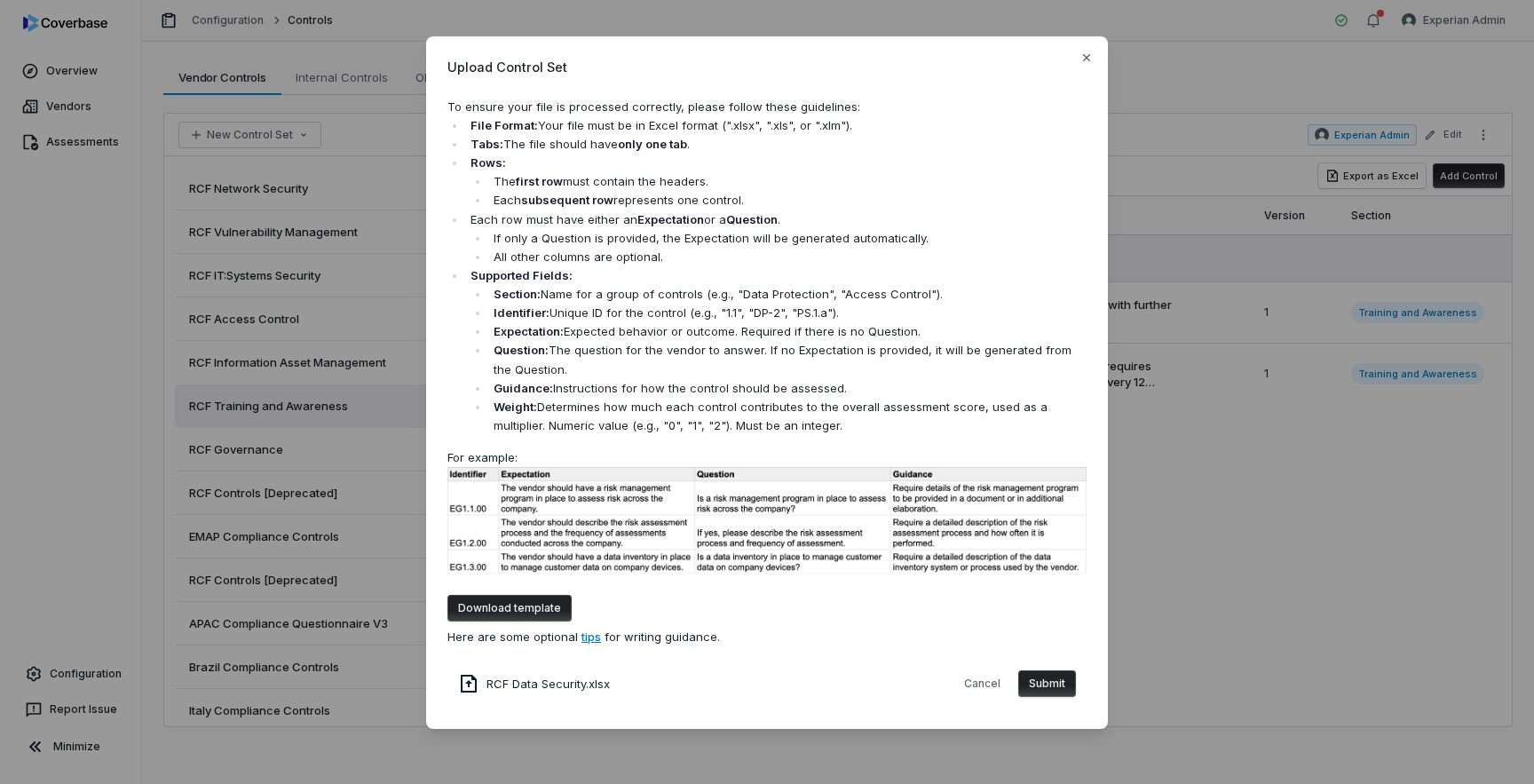
click at [1051, 684] on button "Submit" at bounding box center [1047, 683] width 57 height 26
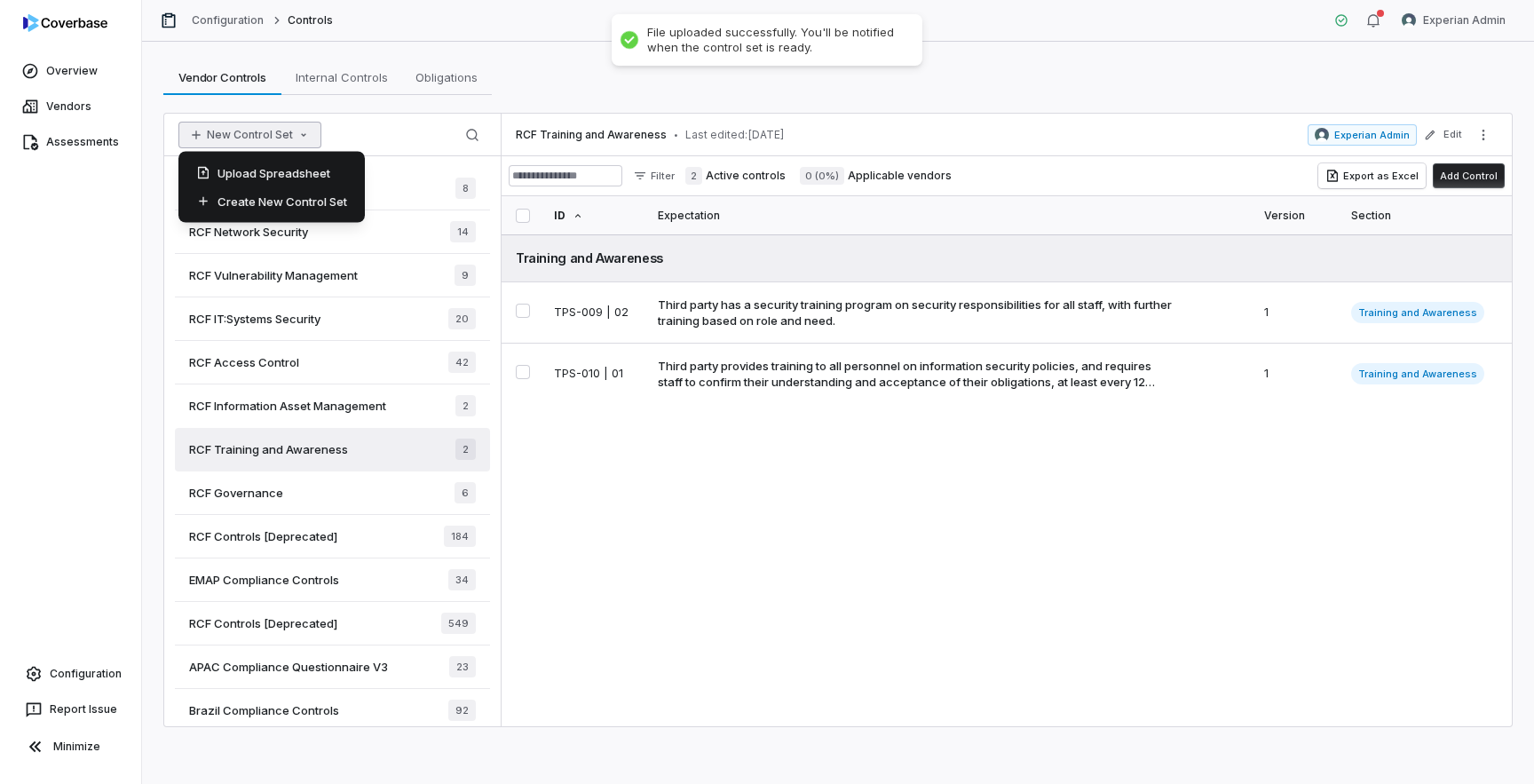
click at [302, 140] on icon "button" at bounding box center [303, 135] width 15 height 15
click at [304, 171] on div "Upload Spreadsheet" at bounding box center [271, 173] width 172 height 28
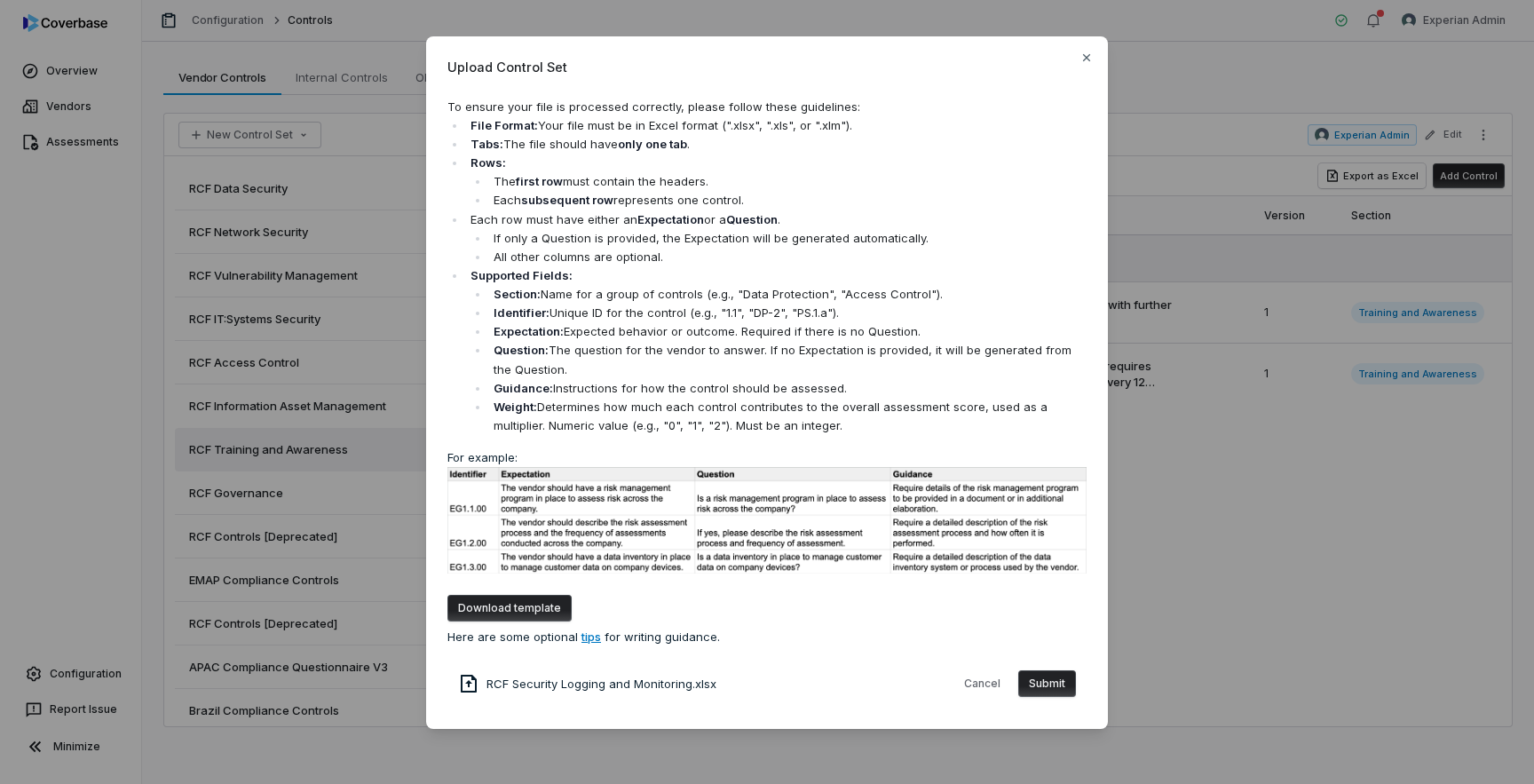
click at [1047, 672] on button "Submit" at bounding box center [1047, 683] width 57 height 26
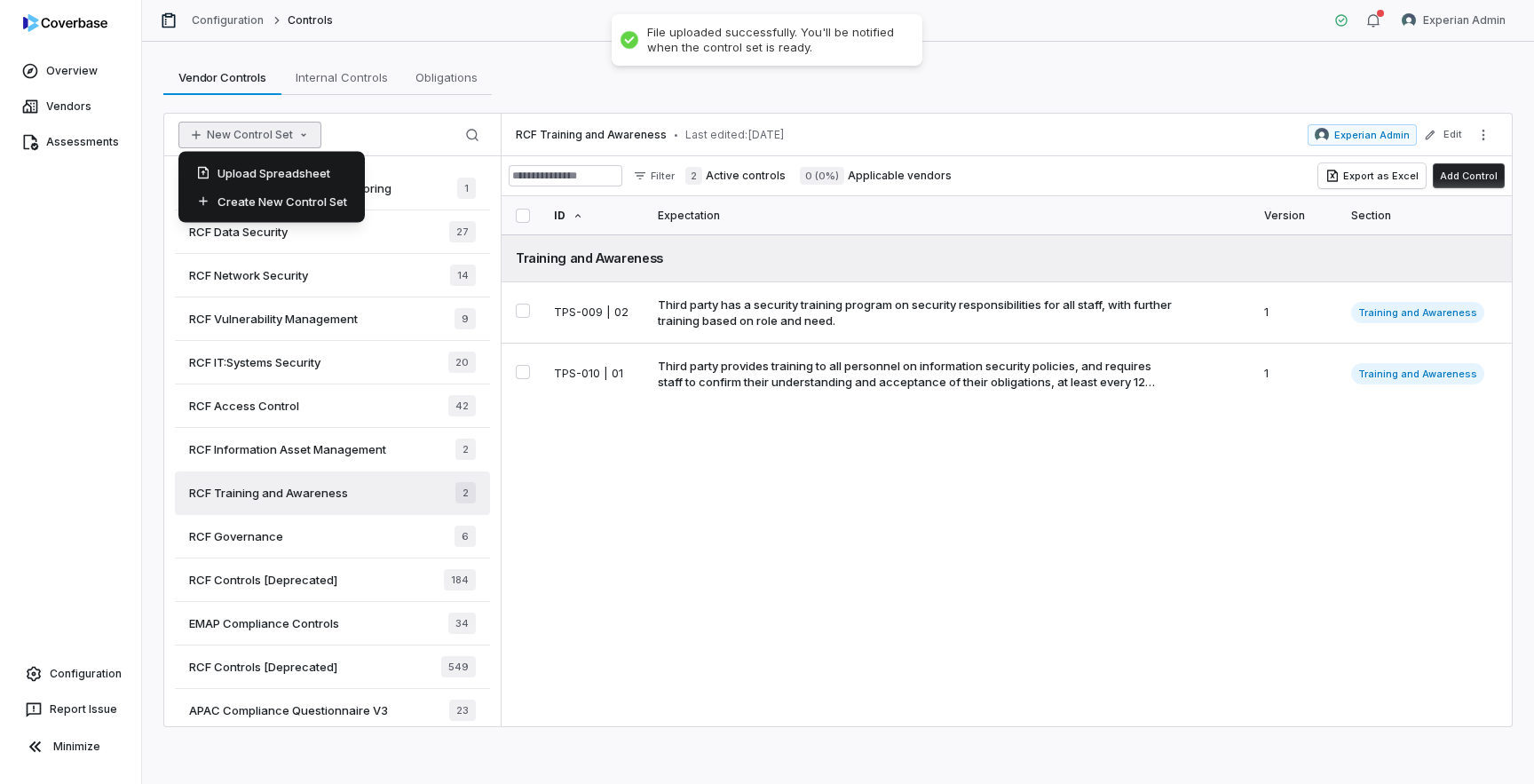
click at [303, 138] on icon "button" at bounding box center [303, 135] width 15 height 15
click at [313, 177] on div "Upload Spreadsheet" at bounding box center [271, 173] width 172 height 28
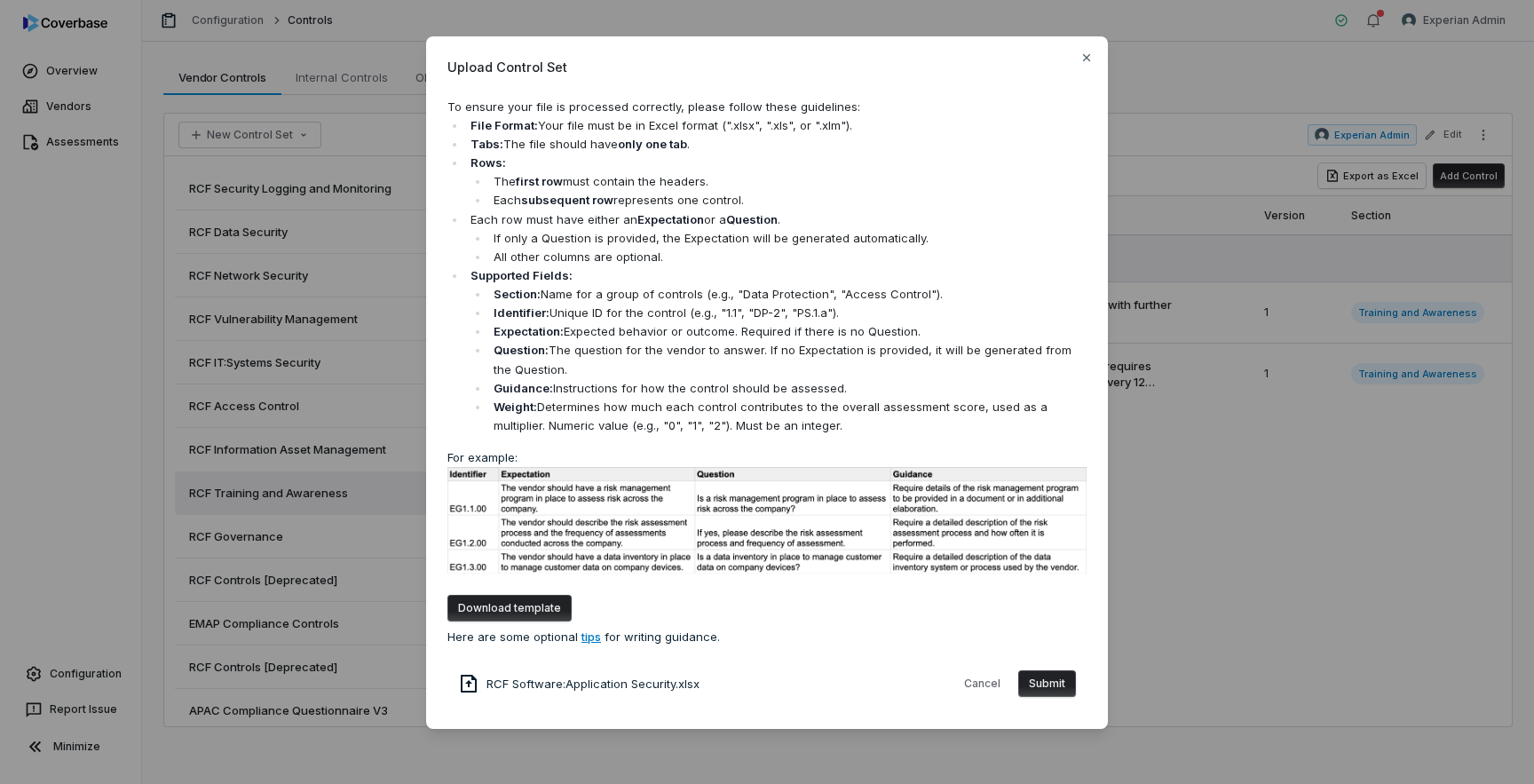
click at [1058, 687] on button "Submit" at bounding box center [1047, 683] width 57 height 26
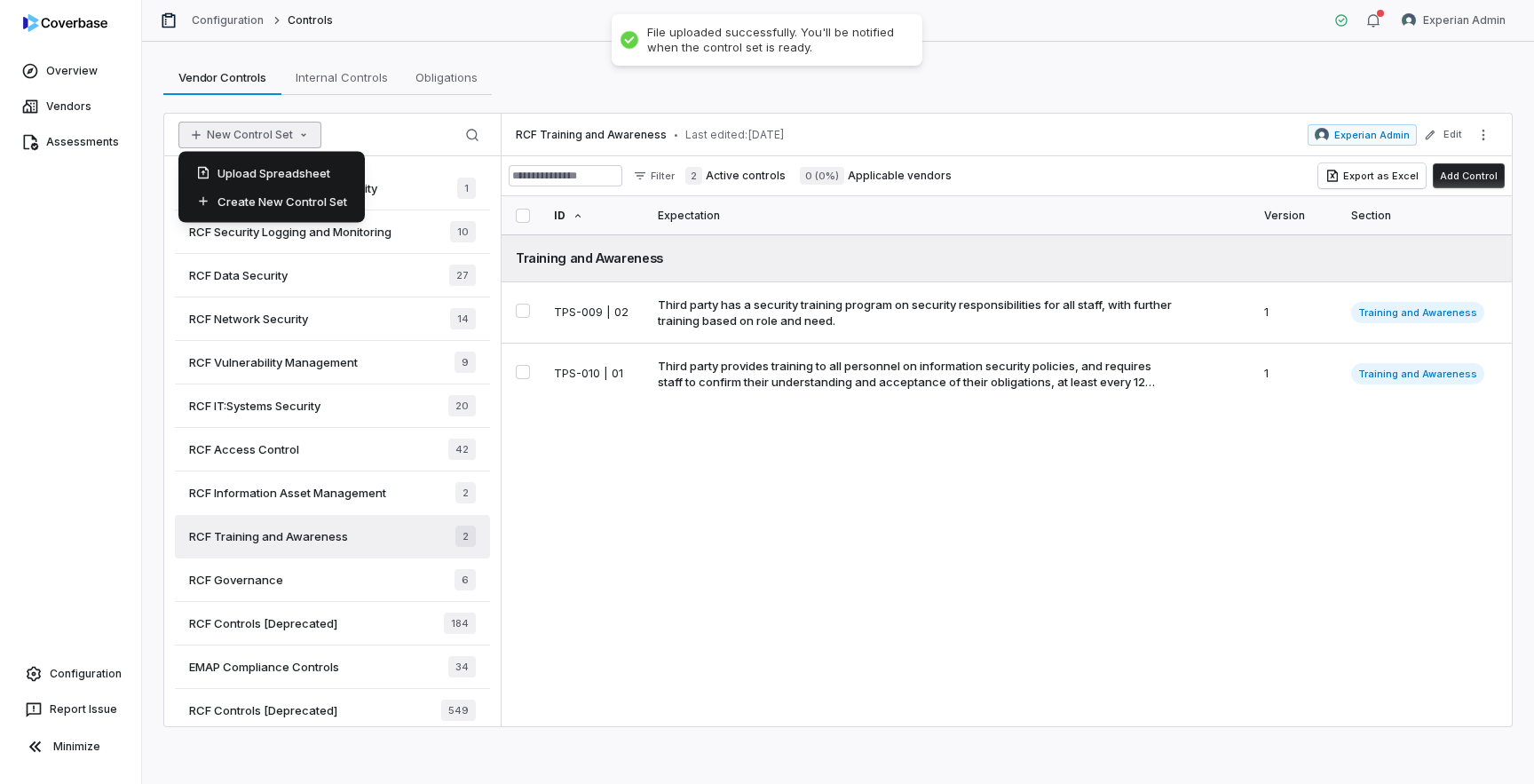
click at [288, 140] on button "New Control Set" at bounding box center [250, 134] width 143 height 26
click at [295, 175] on div "Upload Spreadsheet" at bounding box center [271, 173] width 172 height 28
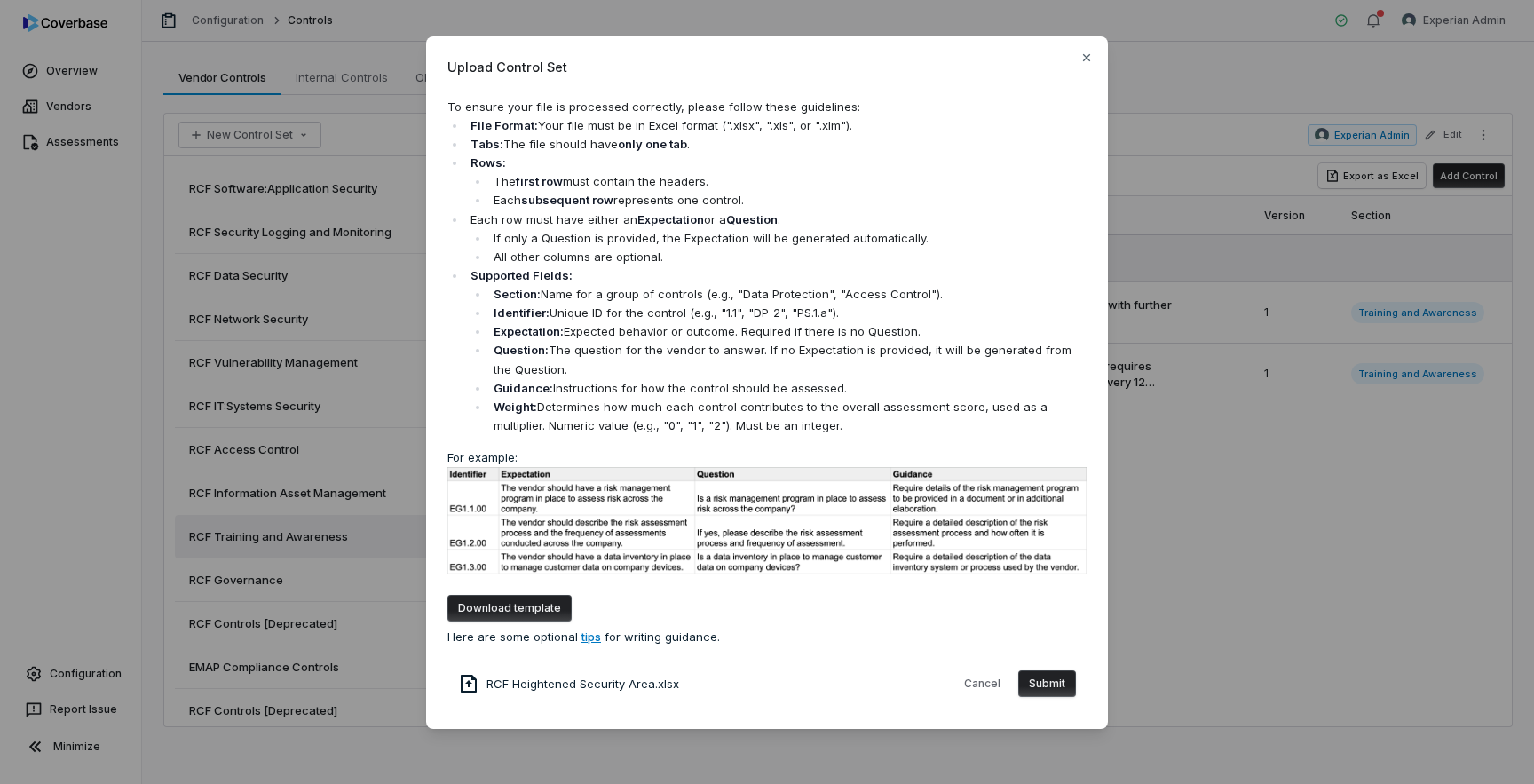
click at [1060, 682] on button "Submit" at bounding box center [1047, 683] width 57 height 26
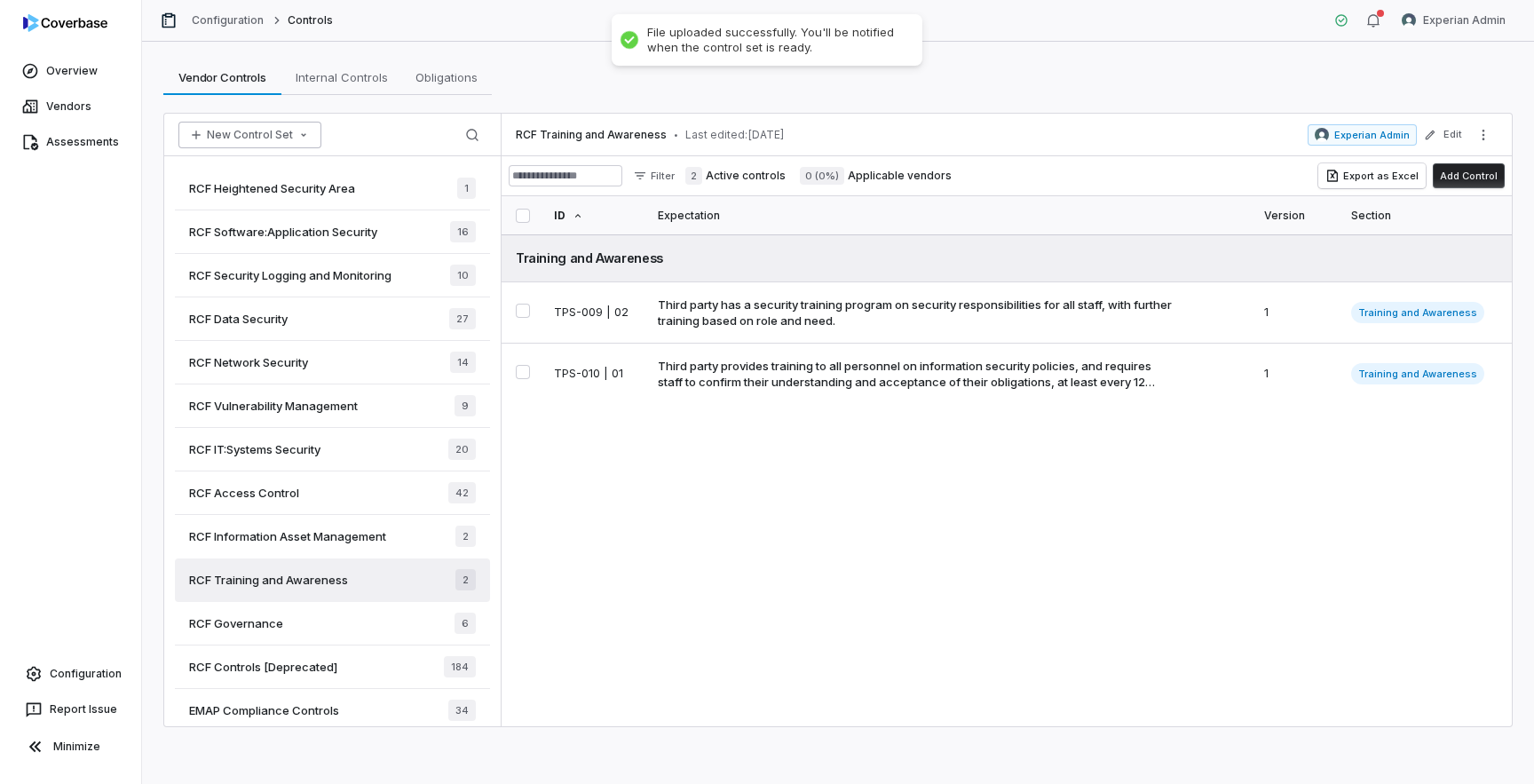
click at [273, 130] on button "New Control Set" at bounding box center [250, 134] width 143 height 26
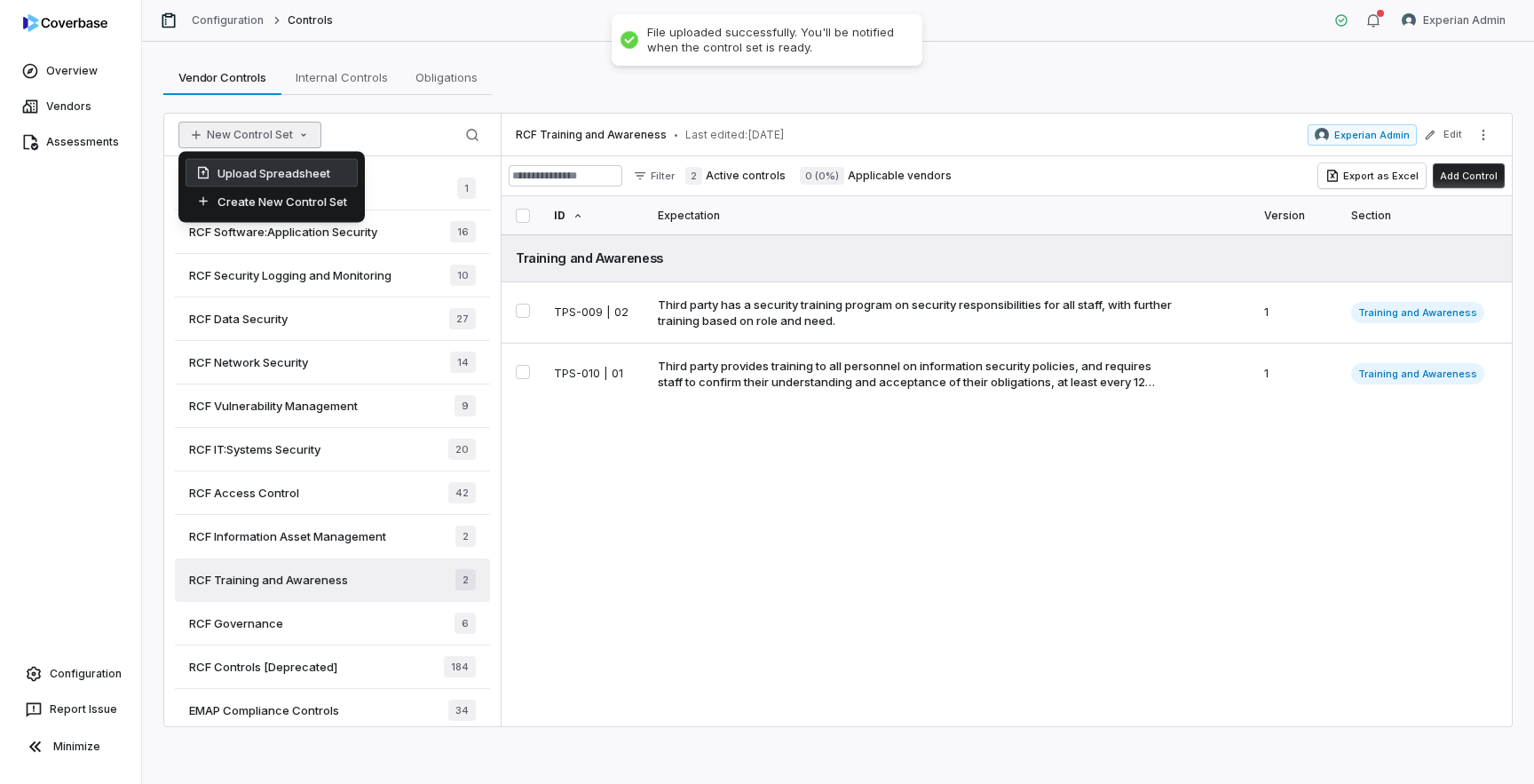
click at [285, 174] on div "Upload Spreadsheet" at bounding box center [271, 173] width 172 height 28
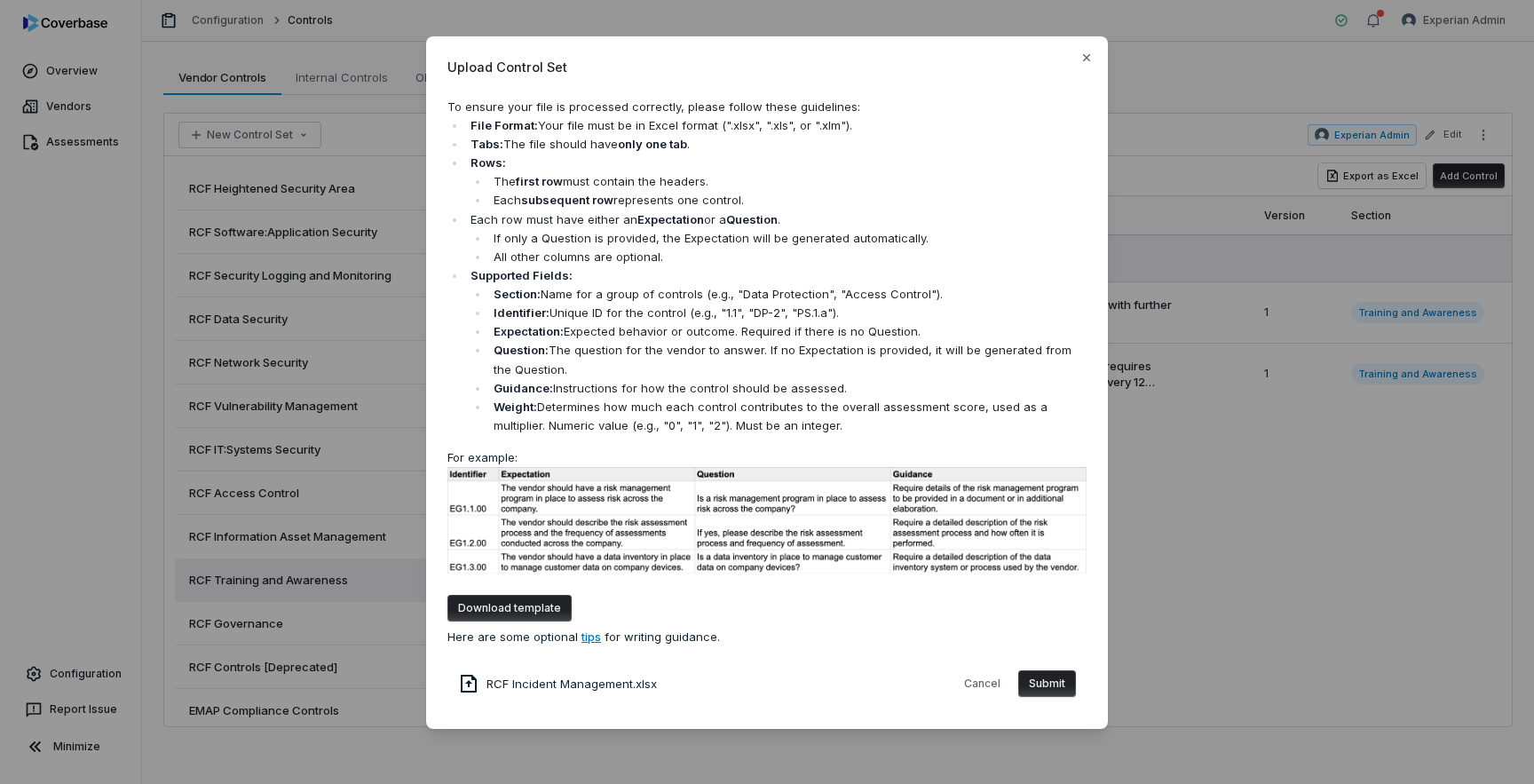
click at [1049, 683] on button "Submit" at bounding box center [1047, 683] width 57 height 26
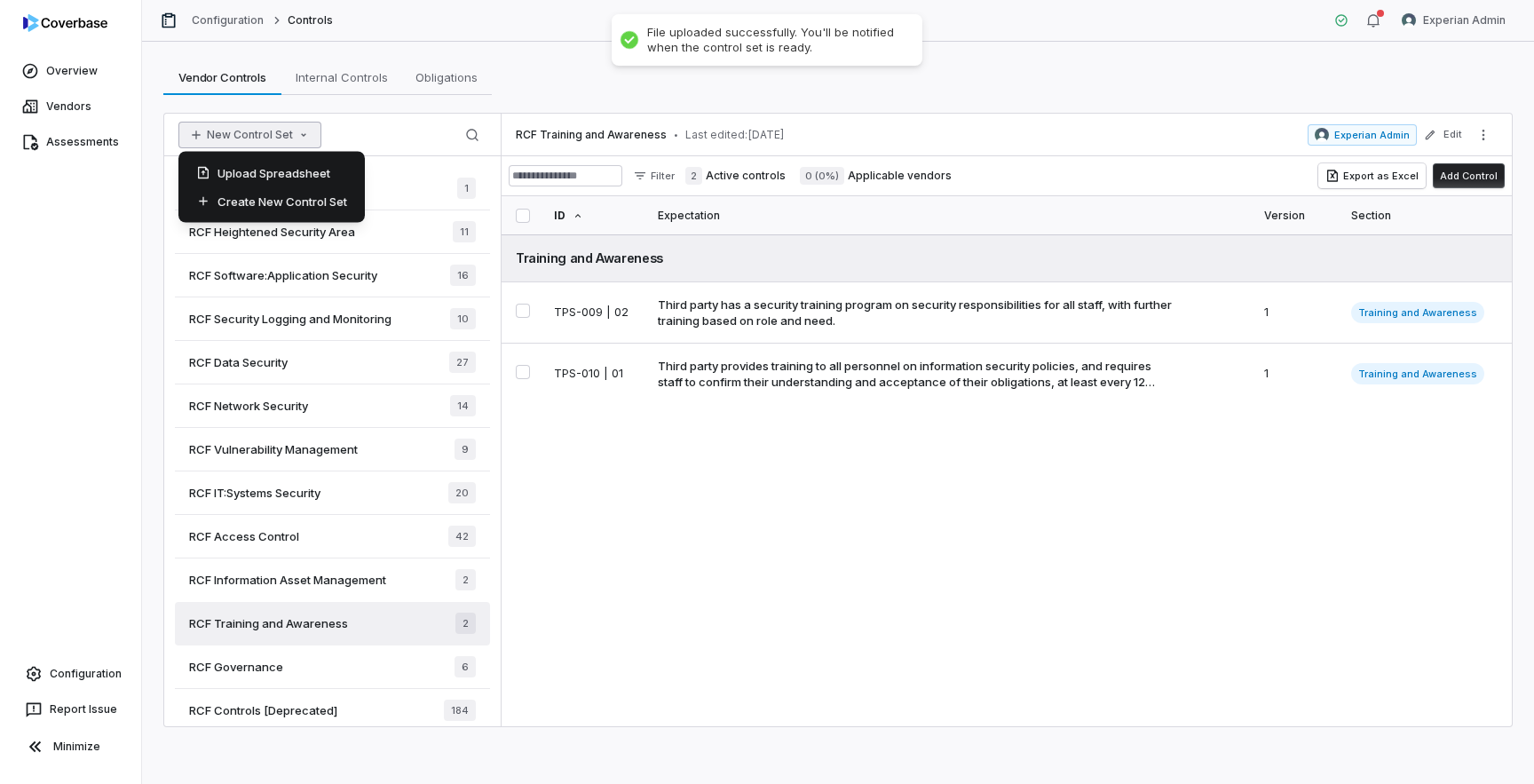
click at [290, 135] on button "New Control Set" at bounding box center [250, 134] width 143 height 26
click at [293, 171] on div "Upload Spreadsheet" at bounding box center [271, 173] width 172 height 28
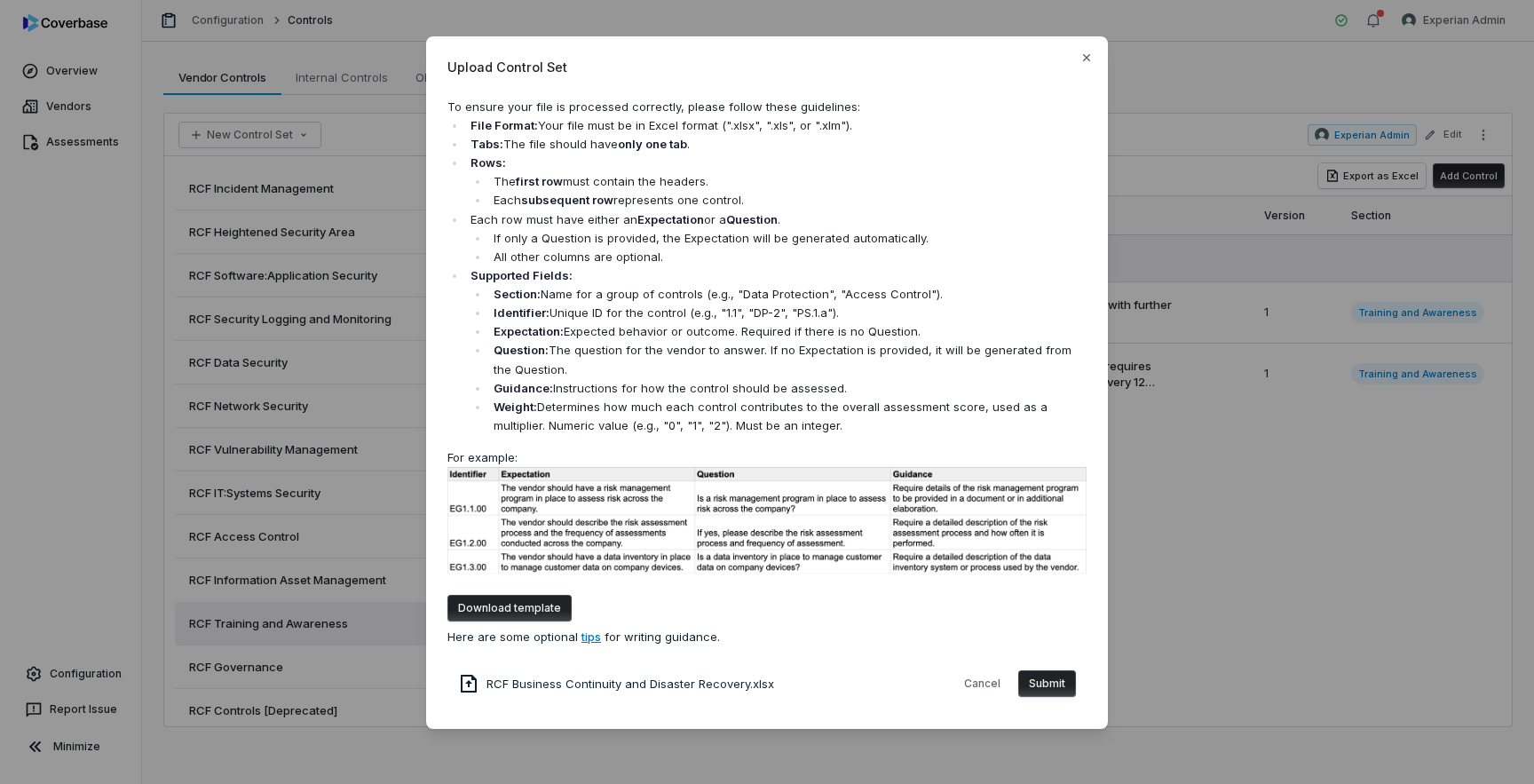
click at [1053, 682] on button "Submit" at bounding box center [1047, 683] width 57 height 26
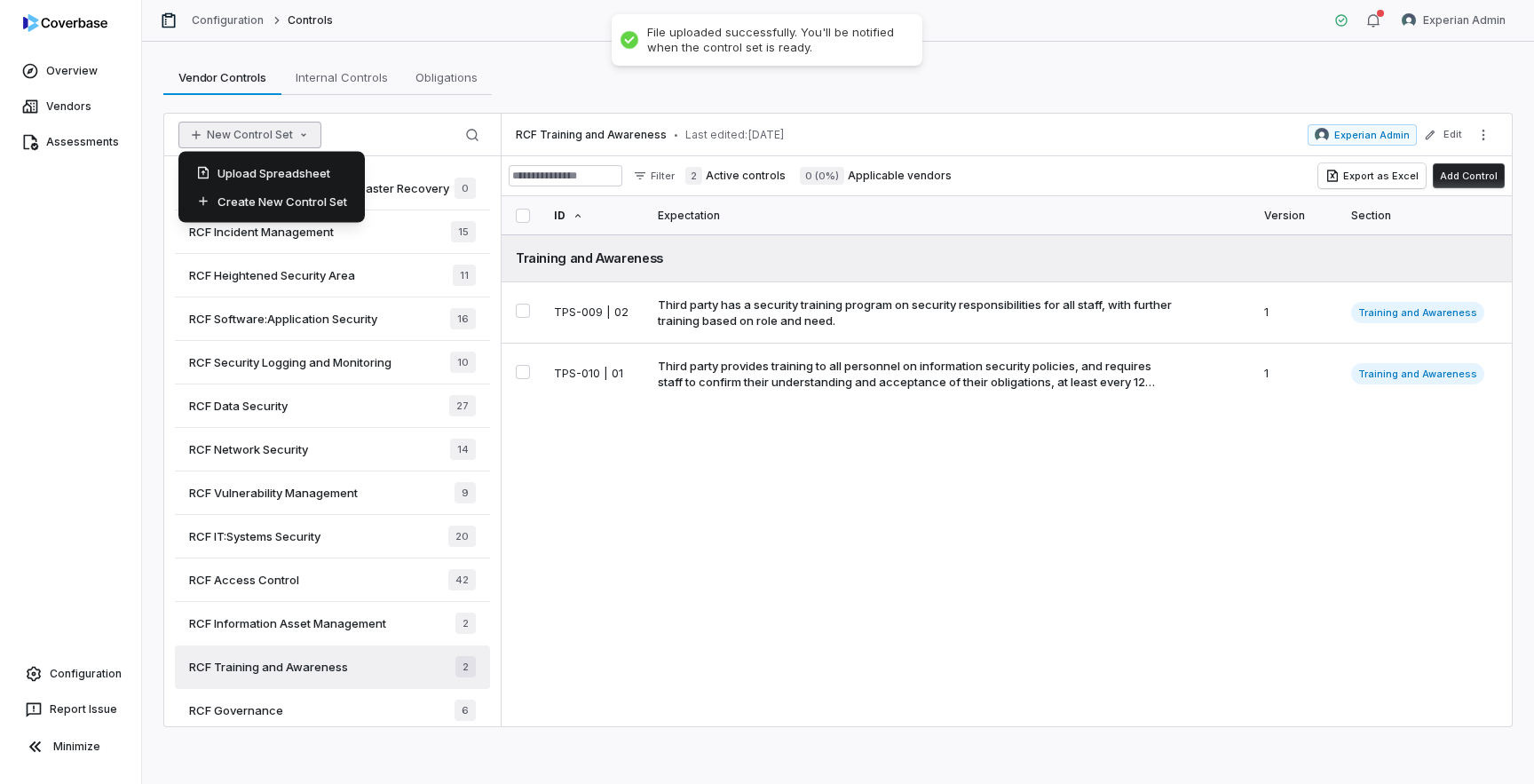
click at [270, 126] on button "New Control Set" at bounding box center [250, 134] width 143 height 26
click at [279, 173] on div "Upload Spreadsheet" at bounding box center [271, 173] width 172 height 28
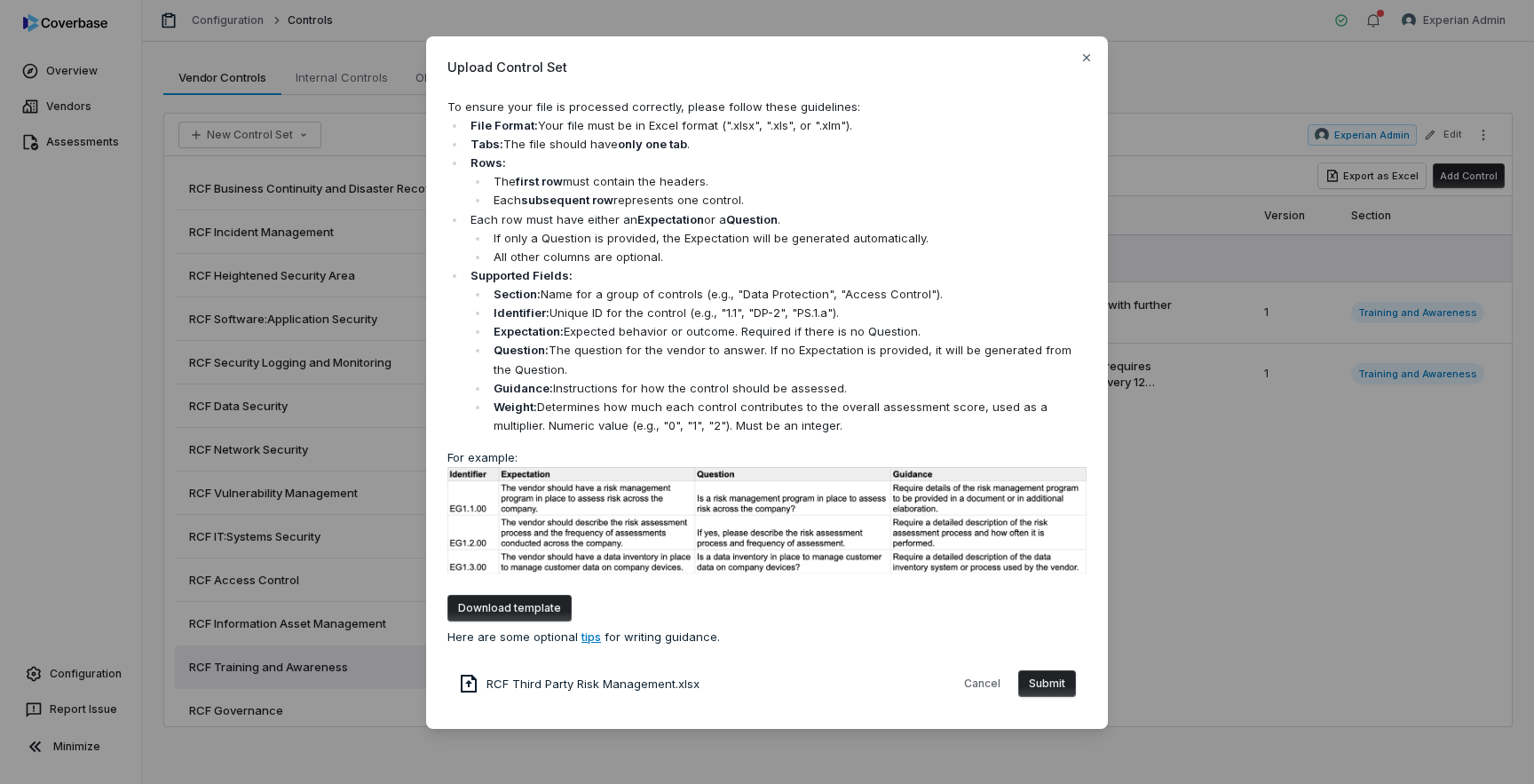
click at [1058, 687] on button "Submit" at bounding box center [1047, 683] width 57 height 26
